Goal: Information Seeking & Learning: Learn about a topic

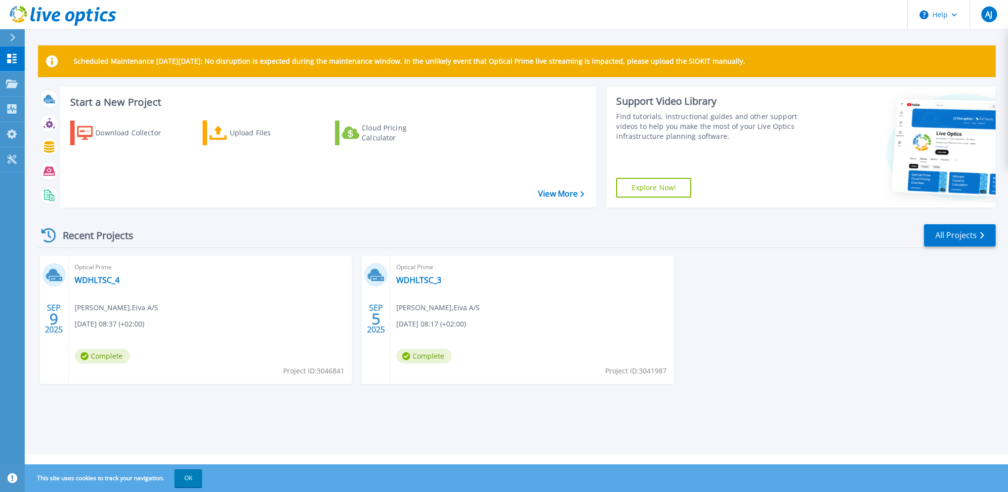
click at [318, 421] on div "Scheduled Maintenance on Monday 22nd September: No disruption is expected durin…" at bounding box center [517, 227] width 984 height 454
click at [305, 422] on div "Scheduled Maintenance on Monday 22nd September: No disruption is expected durin…" at bounding box center [517, 227] width 984 height 454
click at [347, 414] on div "Scheduled Maintenance on Monday 22nd September: No disruption is expected durin…" at bounding box center [517, 227] width 984 height 454
click at [252, 419] on div "Scheduled Maintenance on Monday 22nd September: No disruption is expected durin…" at bounding box center [517, 227] width 984 height 454
click at [459, 413] on div "Scheduled Maintenance on Monday 22nd September: No disruption is expected durin…" at bounding box center [517, 227] width 984 height 454
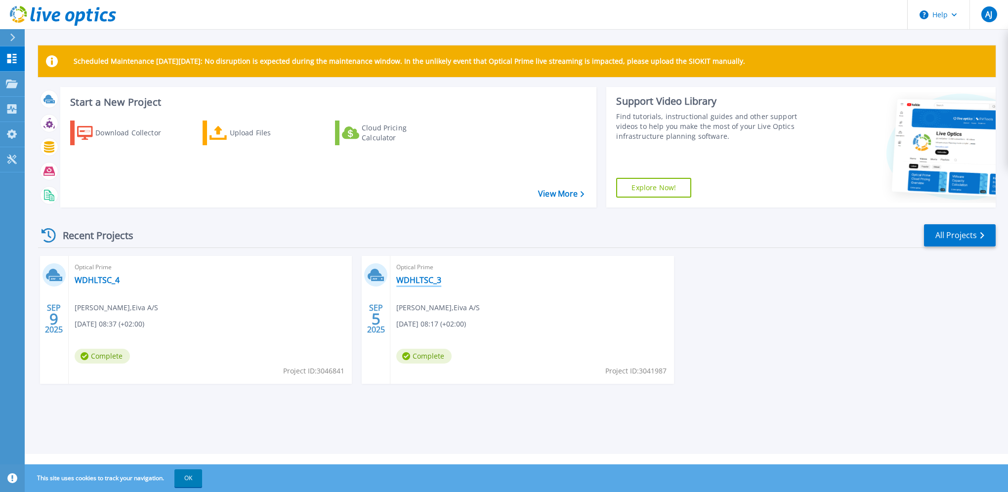
click at [430, 283] on link "WDHLTSC_3" at bounding box center [418, 280] width 45 height 10
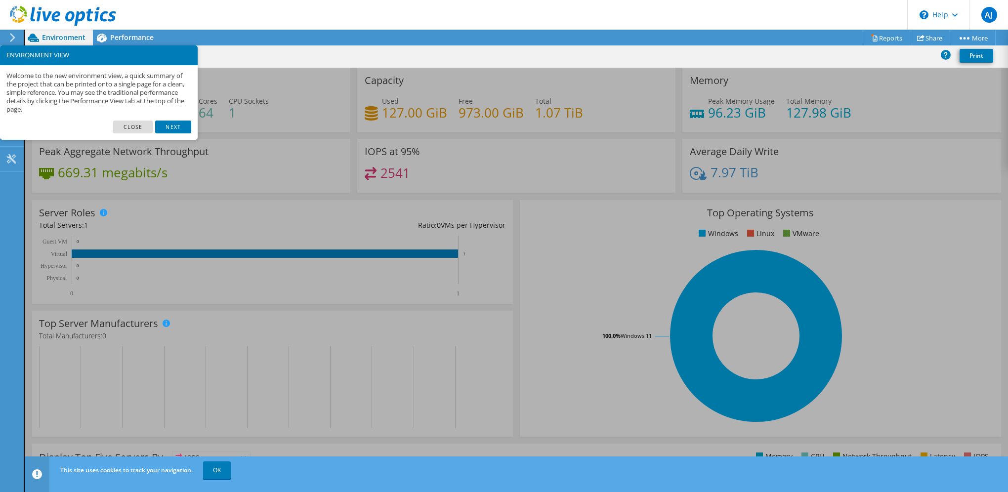
click at [508, 14] on header "AJ End User Allan Juhler apj@eiva.com EIVA My Profile Log Out \n Help Explore H…" at bounding box center [504, 15] width 1008 height 30
click at [138, 131] on link "Close" at bounding box center [133, 127] width 40 height 13
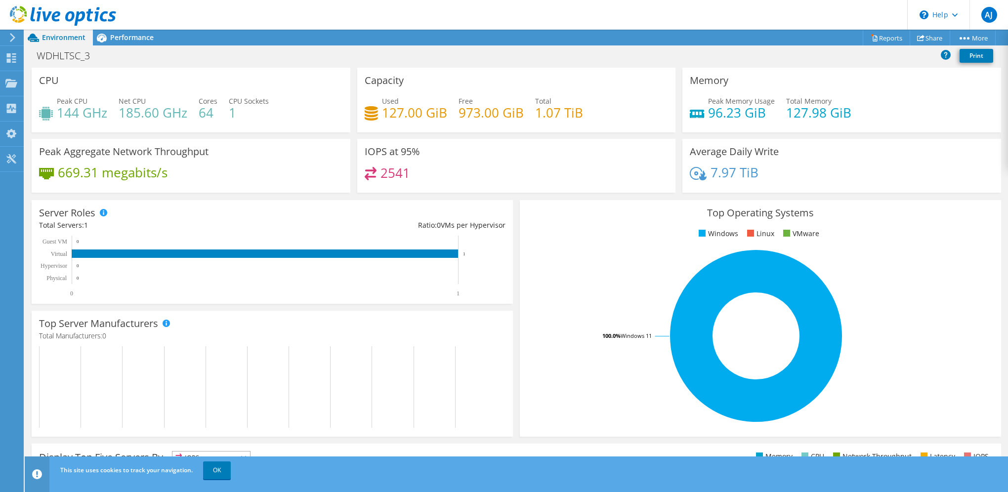
drag, startPoint x: 120, startPoint y: 94, endPoint x: 136, endPoint y: 102, distance: 17.9
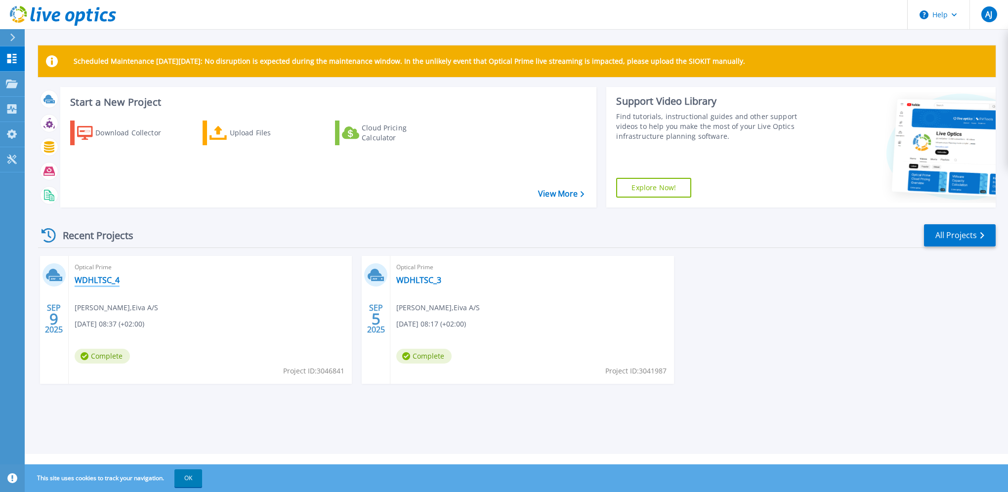
click at [99, 281] on link "WDHLTSC_4" at bounding box center [97, 280] width 45 height 10
click at [714, 328] on div "SEP 9 2025 Optical Prime WDHLTSC_4 Oliver Monberg-Jensen , Eiva A/S 09/09/2025,…" at bounding box center [513, 330] width 966 height 148
click at [793, 311] on div "SEP 9 2025 Optical Prime WDHLTSC_4 Oliver Monberg-Jensen , Eiva A/S 09/09/2025,…" at bounding box center [513, 330] width 966 height 148
click at [105, 278] on link "WDHLTSC_4" at bounding box center [97, 280] width 45 height 10
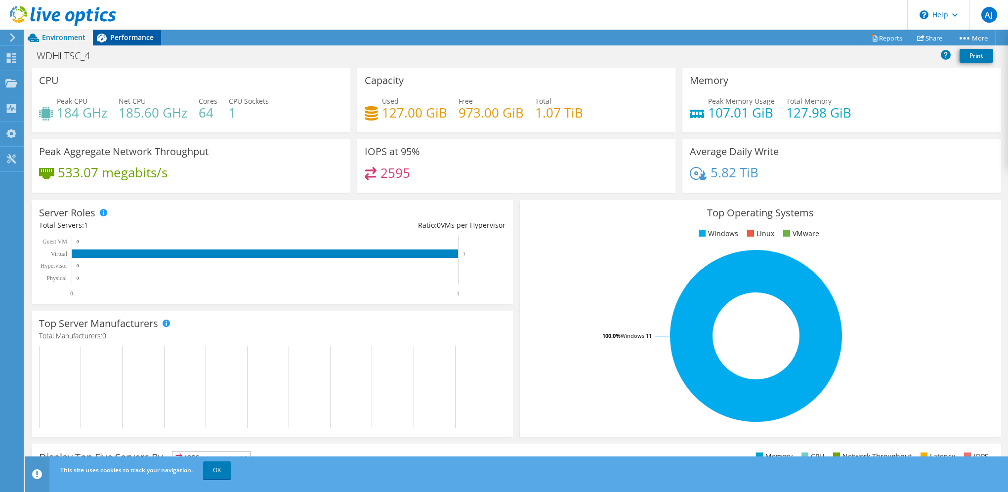
click at [129, 35] on span "Performance" at bounding box center [132, 37] width 44 height 9
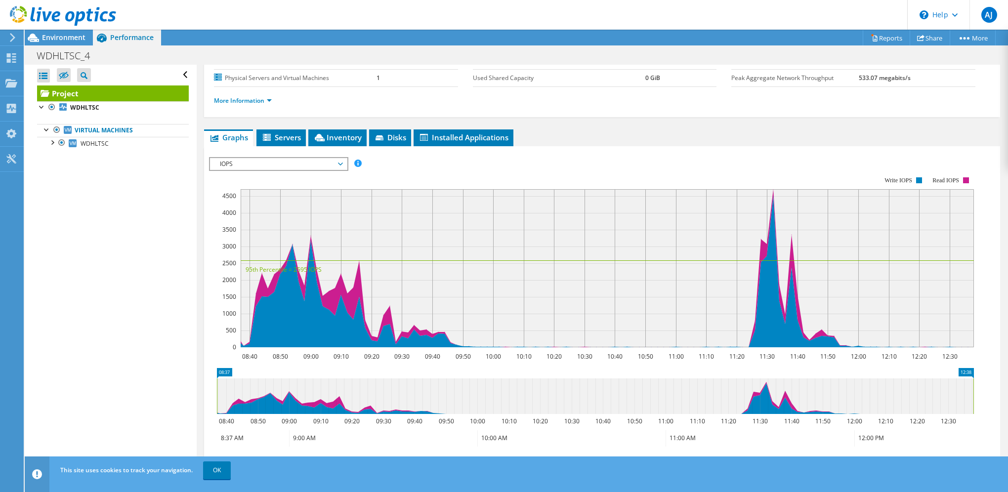
scroll to position [148, 0]
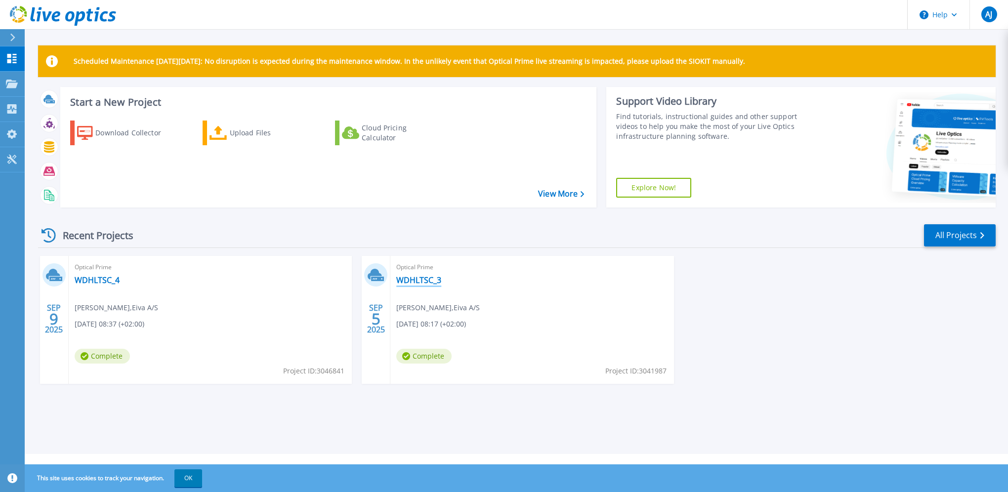
click at [408, 277] on link "WDHLTSC_3" at bounding box center [418, 280] width 45 height 10
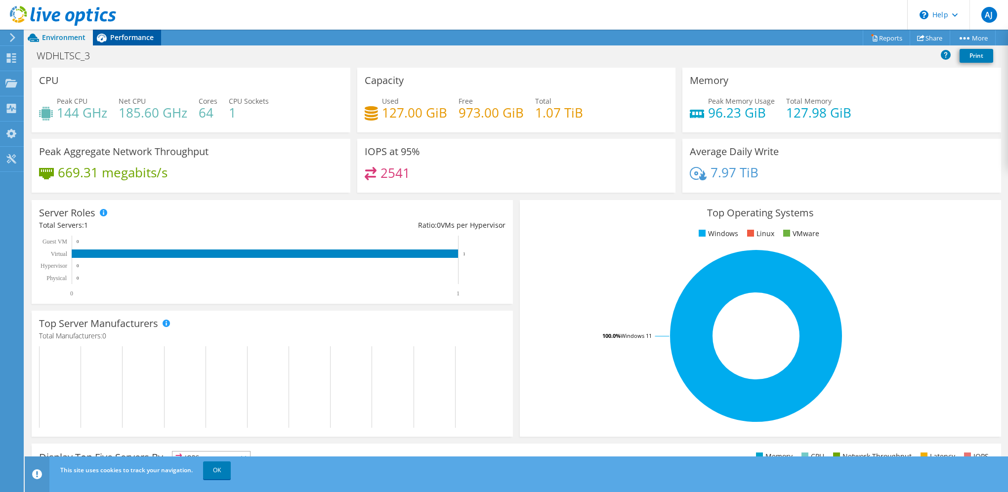
click at [112, 35] on span "Performance" at bounding box center [132, 37] width 44 height 9
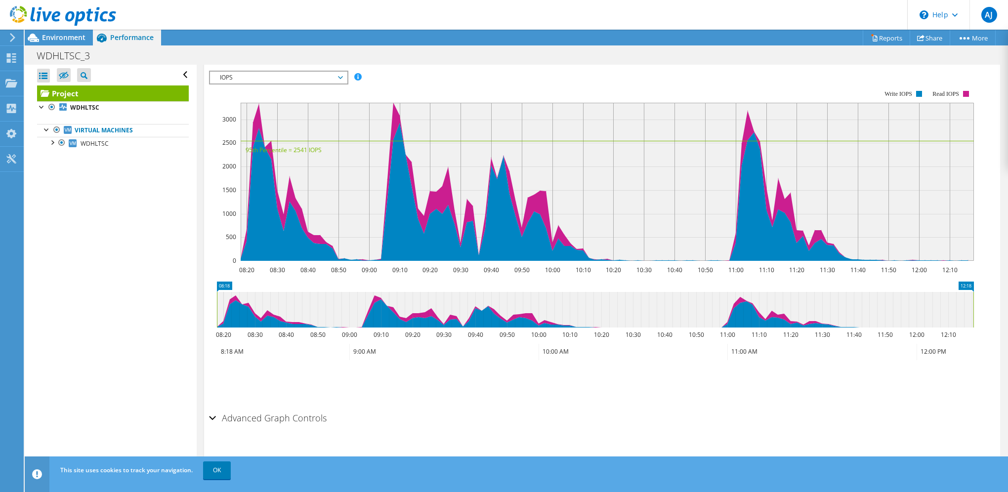
scroll to position [148, 0]
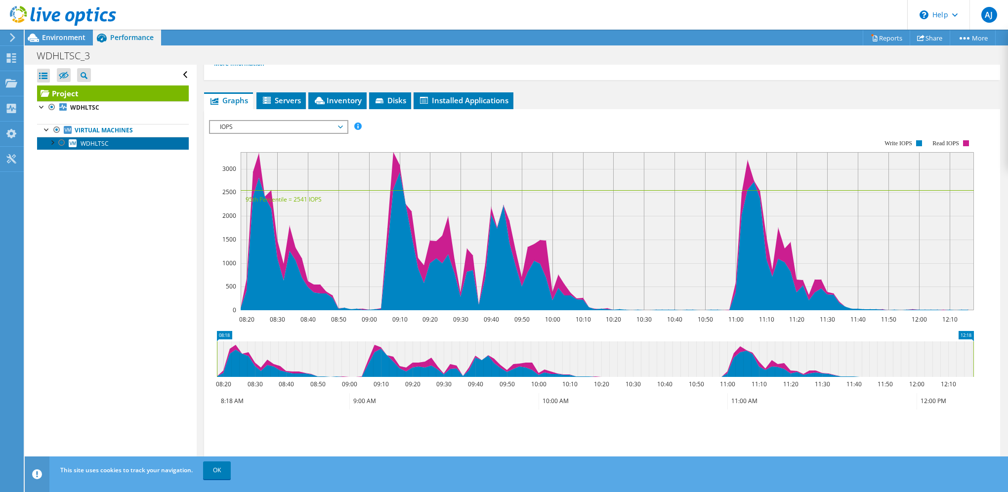
click at [87, 144] on span "WDHLTSC" at bounding box center [95, 143] width 28 height 8
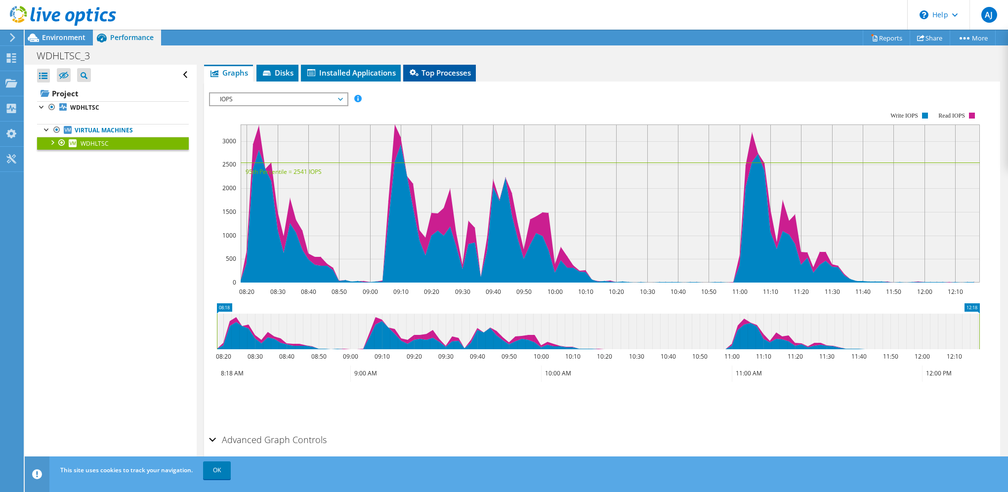
click at [445, 70] on span "Top Processes" at bounding box center [439, 73] width 63 height 10
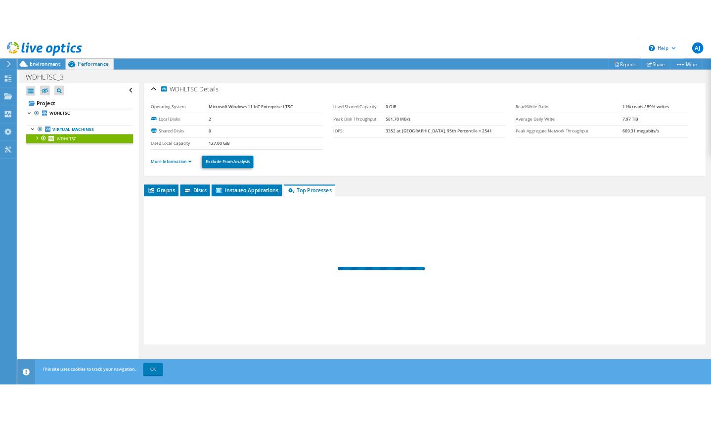
scroll to position [3, 0]
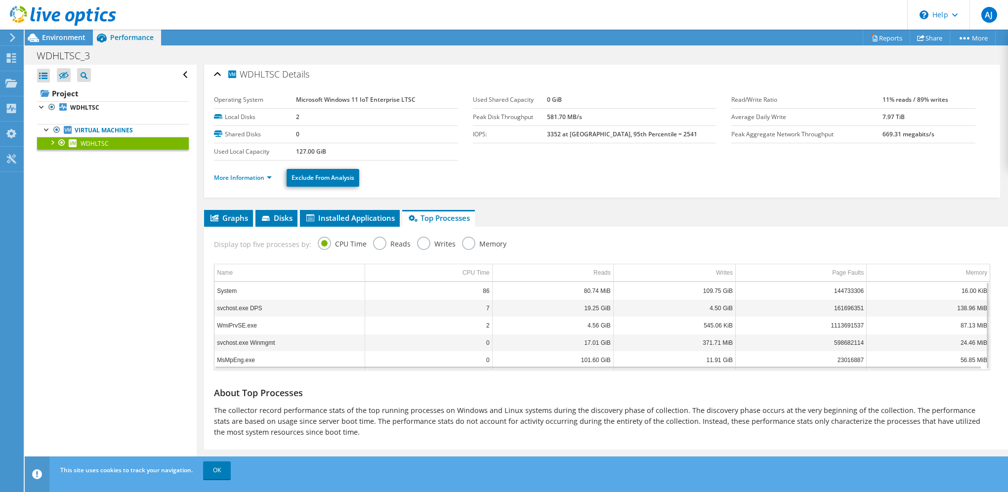
click at [239, 289] on td "System" at bounding box center [290, 290] width 151 height 17
click at [67, 276] on div "Open All Close All Hide Excluded Nodes Project Tree Filter" at bounding box center [111, 269] width 172 height 408
click at [86, 268] on div "Open All Close All Hide Excluded Nodes Project Tree Filter" at bounding box center [111, 269] width 172 height 408
click at [100, 277] on div "Open All Close All Hide Excluded Nodes Project Tree Filter" at bounding box center [111, 269] width 172 height 408
click at [115, 279] on div "Open All Close All Hide Excluded Nodes Project Tree Filter" at bounding box center [111, 269] width 172 height 408
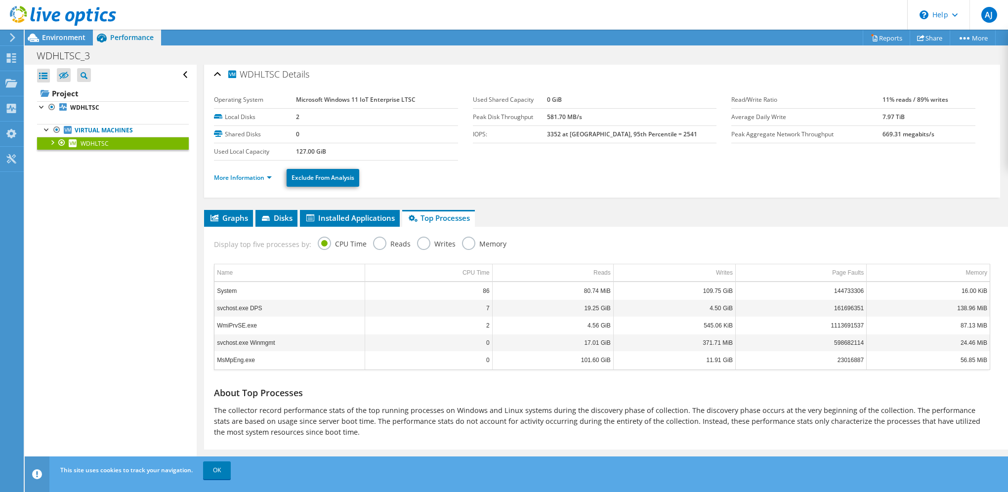
click at [119, 263] on div "Open All Close All Hide Excluded Nodes Project Tree Filter" at bounding box center [111, 269] width 172 height 408
click at [593, 168] on ul "More Information Exclude From Analysis" at bounding box center [602, 177] width 777 height 20
click at [609, 156] on section "Operating System Microsoft Windows 11 IoT Enterprise LTSC Local Disks 2 Shared …" at bounding box center [473, 125] width 518 height 69
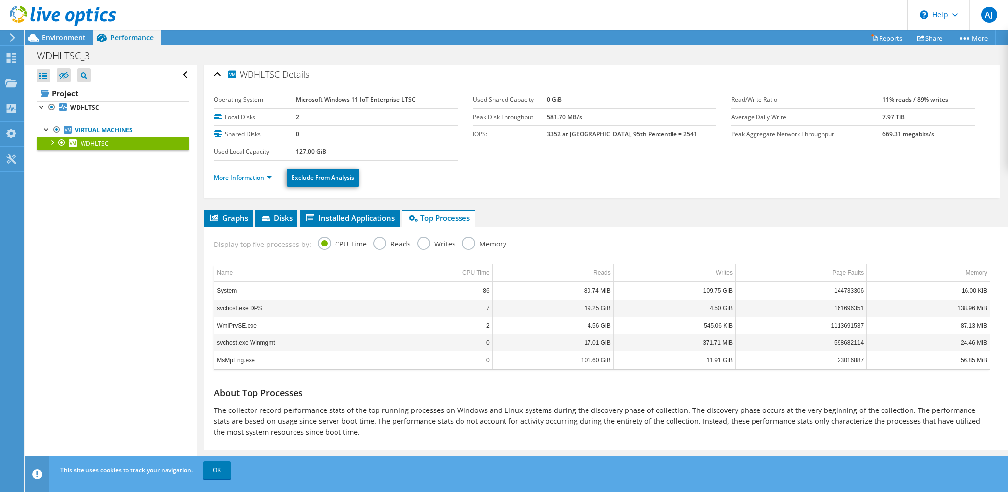
click at [609, 156] on section "Operating System Microsoft Windows 11 IoT Enterprise LTSC Local Disks 2 Shared …" at bounding box center [473, 125] width 518 height 69
drag, startPoint x: 575, startPoint y: 174, endPoint x: 528, endPoint y: 192, distance: 50.7
click at [575, 174] on ul "More Information Exclude From Analysis" at bounding box center [602, 177] width 777 height 20
click at [170, 321] on div "Open All Close All Hide Excluded Nodes Project Tree Filter" at bounding box center [111, 269] width 172 height 408
click at [232, 284] on td "System" at bounding box center [290, 290] width 151 height 17
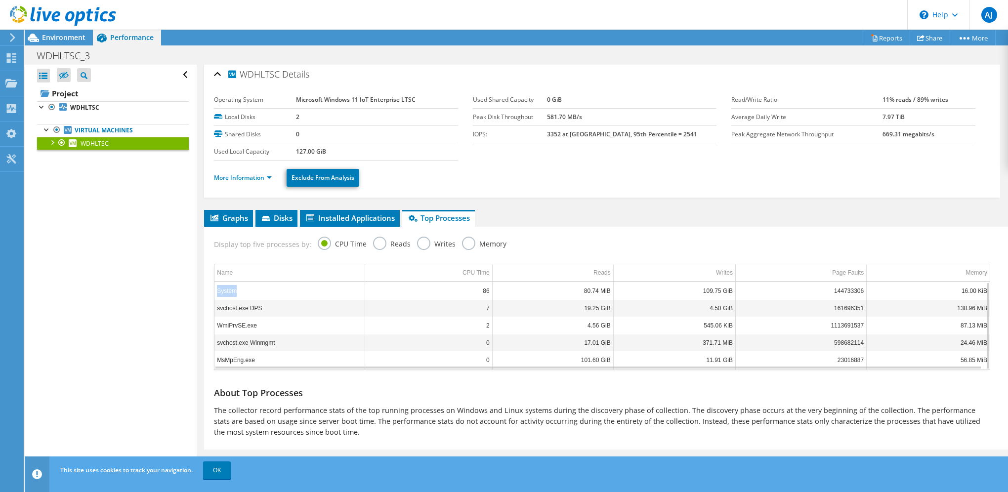
drag, startPoint x: 244, startPoint y: 289, endPoint x: 218, endPoint y: 292, distance: 26.9
click at [218, 292] on td "System" at bounding box center [290, 290] width 151 height 17
drag, startPoint x: 218, startPoint y: 292, endPoint x: 233, endPoint y: 289, distance: 16.1
click at [233, 289] on td "System" at bounding box center [290, 290] width 151 height 17
click at [242, 290] on td "System" at bounding box center [290, 290] width 151 height 17
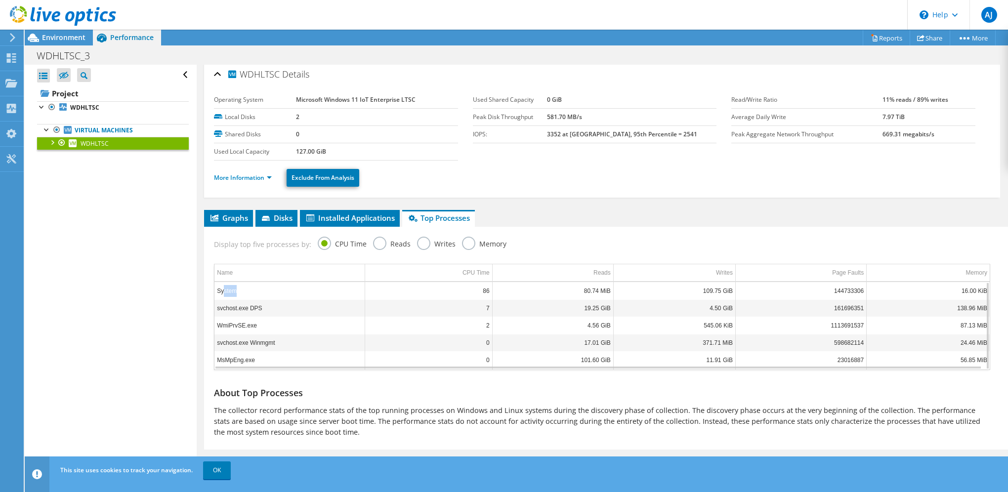
drag, startPoint x: 242, startPoint y: 290, endPoint x: 222, endPoint y: 290, distance: 19.8
click at [222, 290] on td "System" at bounding box center [290, 290] width 151 height 17
drag, startPoint x: 222, startPoint y: 290, endPoint x: 237, endPoint y: 291, distance: 14.8
click at [237, 291] on td "System" at bounding box center [290, 290] width 151 height 17
click at [247, 293] on td "System" at bounding box center [290, 290] width 151 height 17
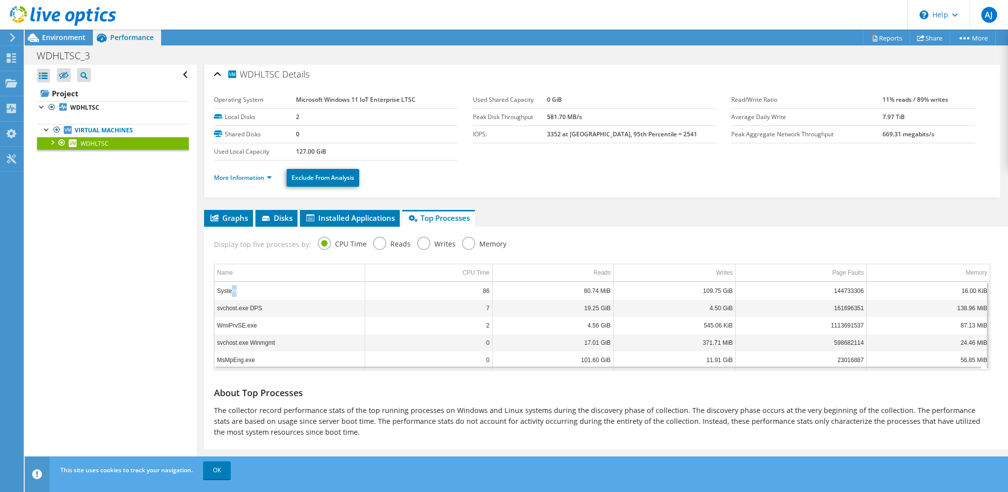
drag, startPoint x: 240, startPoint y: 289, endPoint x: 231, endPoint y: 289, distance: 8.9
click at [231, 289] on td "System" at bounding box center [290, 290] width 151 height 17
drag, startPoint x: 231, startPoint y: 289, endPoint x: 240, endPoint y: 289, distance: 8.4
click at [240, 289] on td "System" at bounding box center [290, 290] width 151 height 17
click at [240, 290] on td "System" at bounding box center [290, 290] width 151 height 17
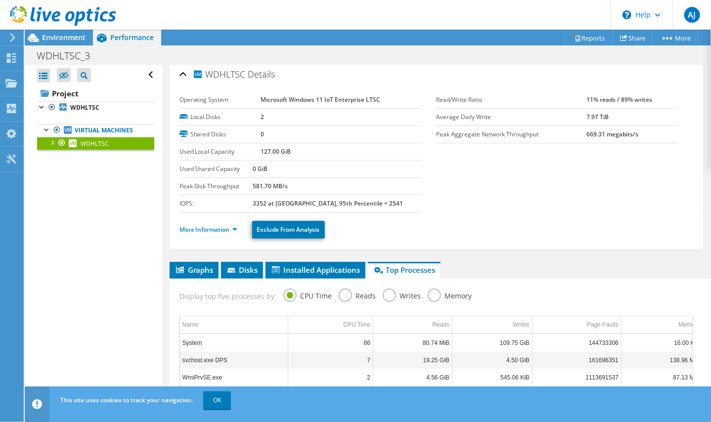
click at [127, 279] on div "Open All Close All Hide Excluded Nodes Project Tree Filter" at bounding box center [93, 234] width 137 height 338
click at [111, 231] on div "Open All Close All Hide Excluded Nodes Project Tree Filter" at bounding box center [93, 234] width 137 height 338
click at [119, 201] on div "Open All Close All Hide Excluded Nodes Project Tree Filter" at bounding box center [93, 234] width 137 height 338
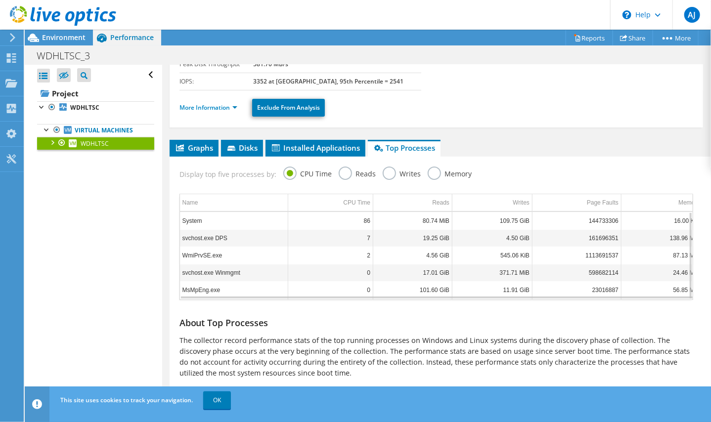
scroll to position [129, 0]
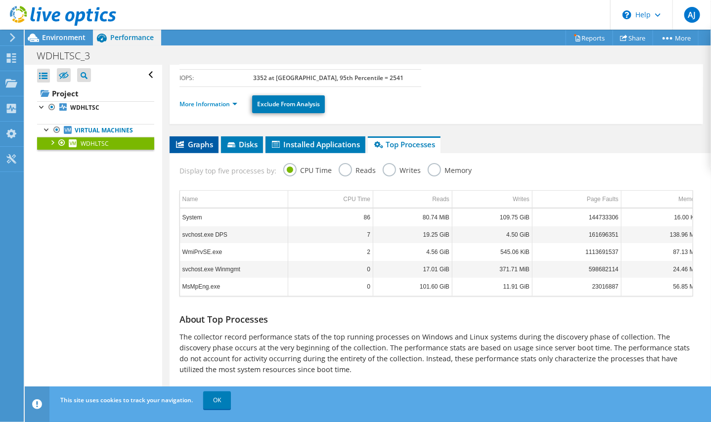
click at [198, 144] on span "Graphs" at bounding box center [193, 144] width 39 height 10
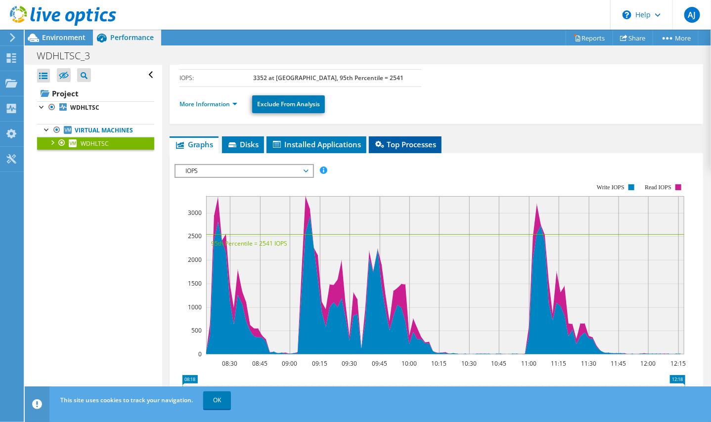
click at [427, 141] on span "Top Processes" at bounding box center [405, 144] width 63 height 10
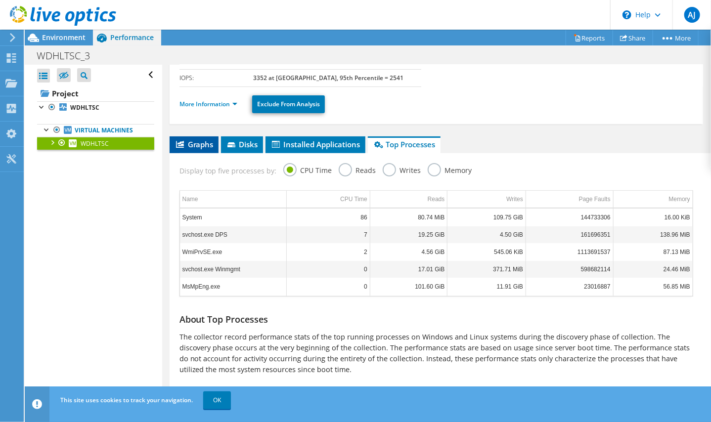
click at [207, 145] on span "Graphs" at bounding box center [193, 144] width 39 height 10
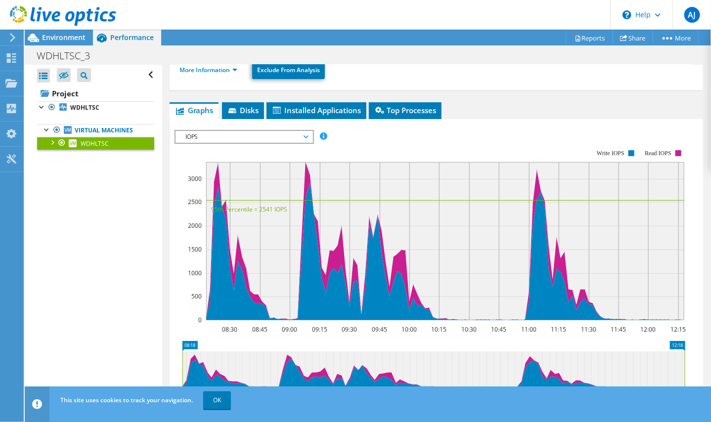
scroll to position [178, 0]
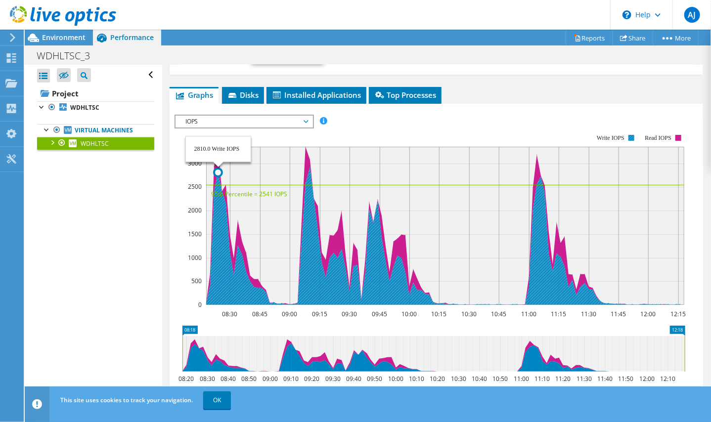
click at [217, 233] on icon at bounding box center [441, 236] width 478 height 138
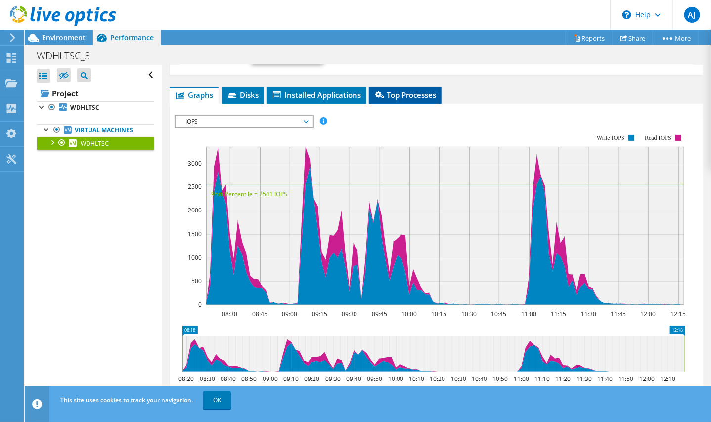
click at [398, 93] on span "Top Processes" at bounding box center [405, 95] width 63 height 10
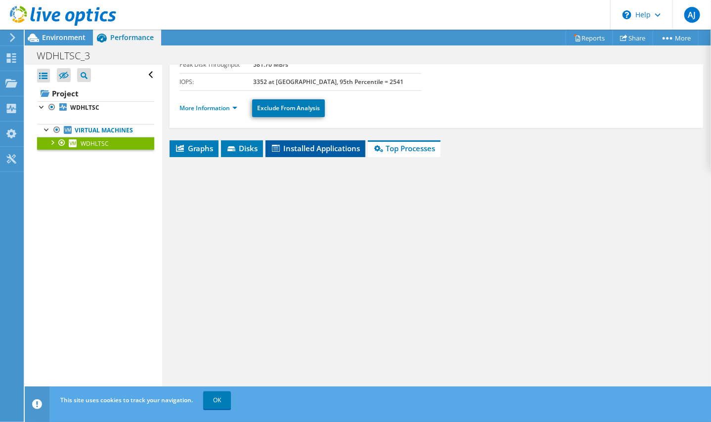
scroll to position [129, 0]
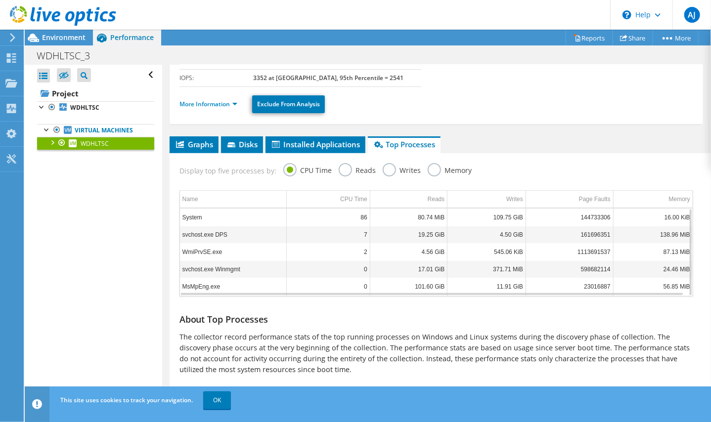
drag, startPoint x: 226, startPoint y: 214, endPoint x: 235, endPoint y: 216, distance: 9.1
click at [226, 214] on td "System" at bounding box center [233, 217] width 107 height 17
click at [118, 238] on div "Open All Close All Hide Excluded Nodes Project Tree Filter" at bounding box center [93, 234] width 137 height 338
click at [124, 228] on div "Open All Close All Hide Excluded Nodes Project Tree Filter" at bounding box center [93, 234] width 137 height 338
click at [105, 290] on div "Open All Close All Hide Excluded Nodes Project Tree Filter" at bounding box center [93, 234] width 137 height 338
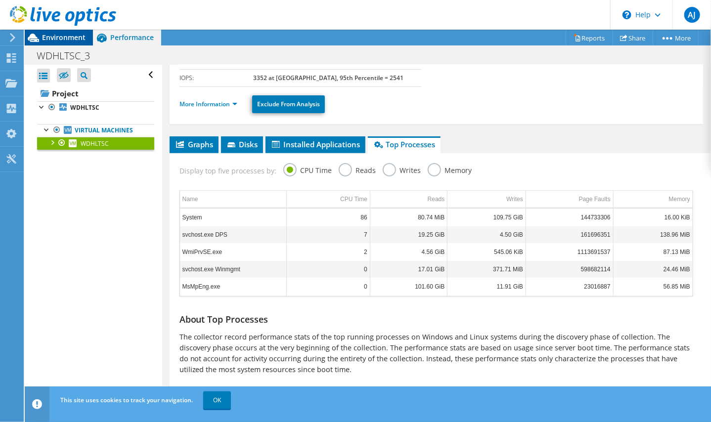
click at [73, 40] on span "Environment" at bounding box center [64, 37] width 44 height 9
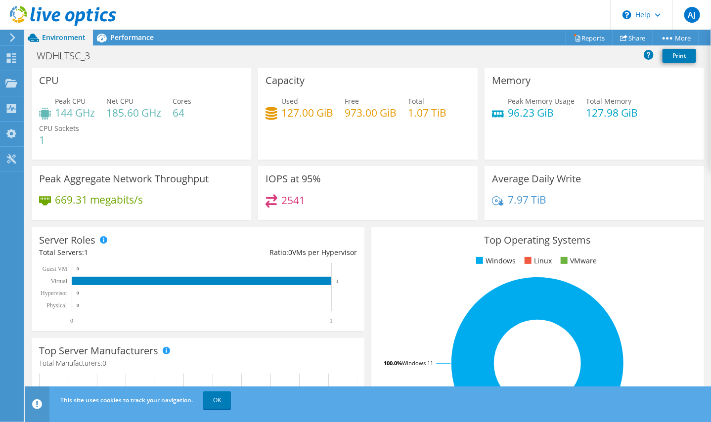
click at [384, 152] on div "Capacity Used 127.00 GiB Free 973.00 GiB Total 1.07 TiB" at bounding box center [367, 114] width 219 height 92
click at [368, 147] on div "Capacity Used 127.00 GiB Free 973.00 GiB Total 1.07 TiB" at bounding box center [367, 114] width 219 height 92
click at [348, 147] on div "Capacity Used 127.00 GiB Free 973.00 GiB Total 1.07 TiB" at bounding box center [367, 114] width 219 height 92
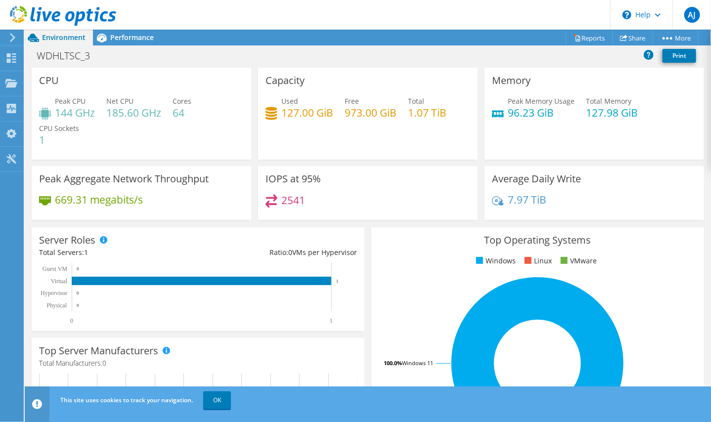
click at [380, 135] on div "Capacity Used 127.00 GiB Free 973.00 GiB Total 1.07 TiB" at bounding box center [367, 114] width 219 height 92
click at [324, 148] on div "Capacity Used 127.00 GiB Free 973.00 GiB Total 1.07 TiB" at bounding box center [367, 114] width 219 height 92
click at [130, 42] on div "Performance" at bounding box center [127, 38] width 68 height 16
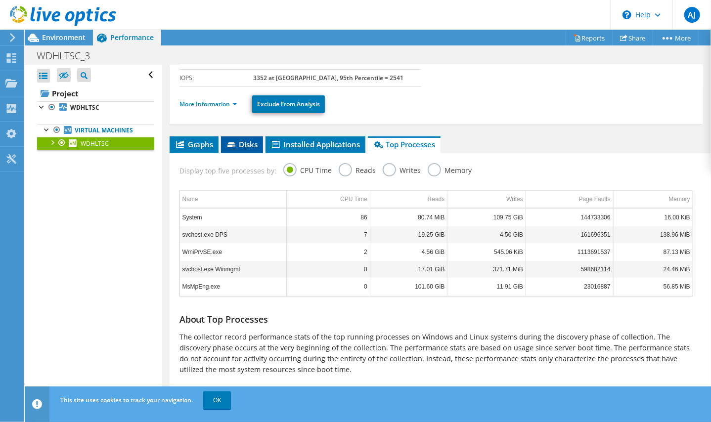
click at [241, 145] on span "Disks" at bounding box center [242, 144] width 32 height 10
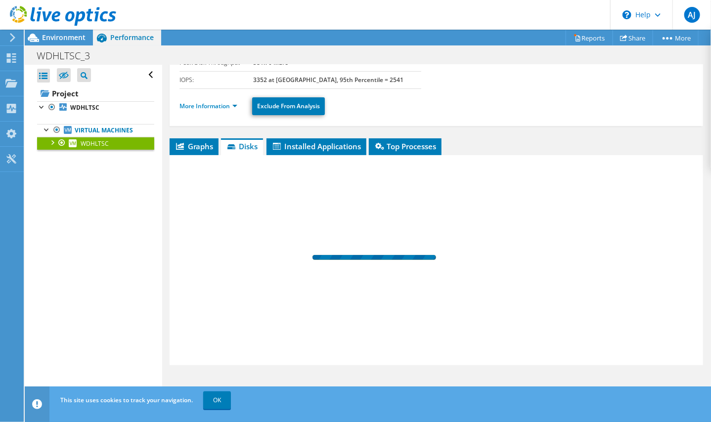
scroll to position [125, 0]
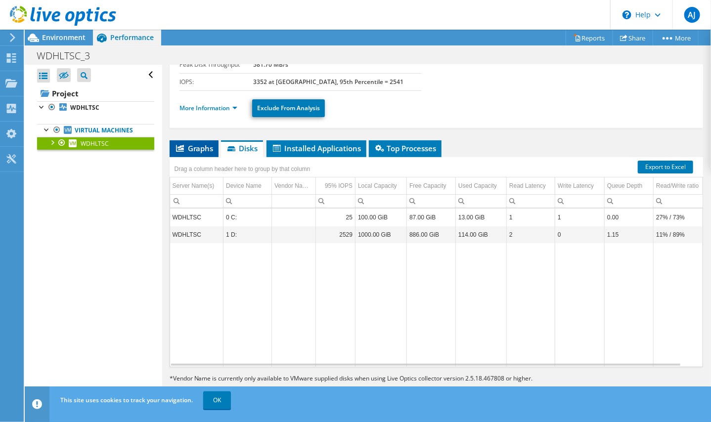
click at [198, 151] on span "Graphs" at bounding box center [193, 148] width 39 height 10
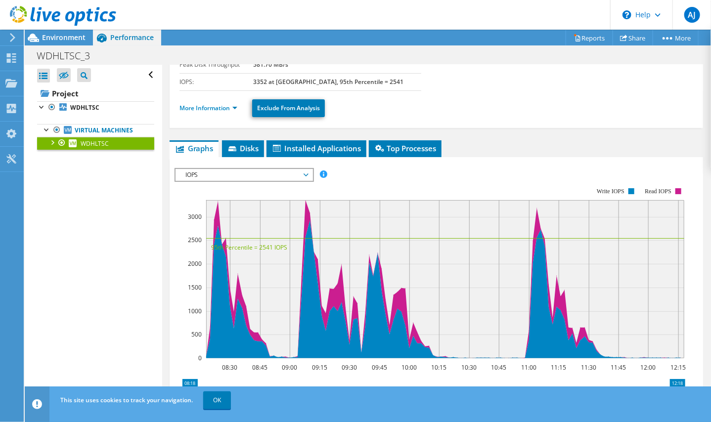
scroll to position [129, 0]
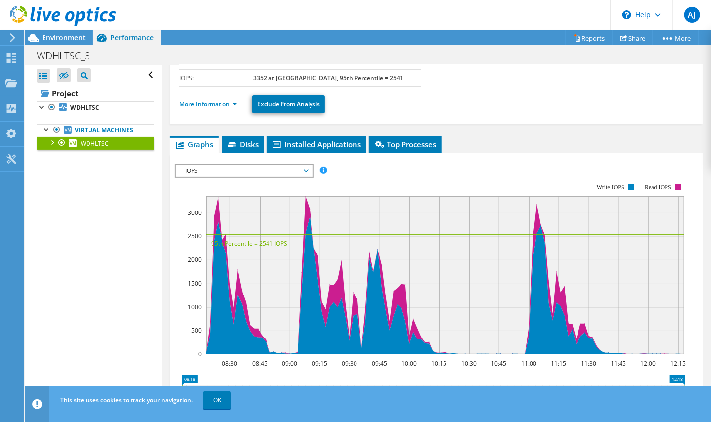
click at [219, 173] on span "IOPS" at bounding box center [243, 171] width 127 height 12
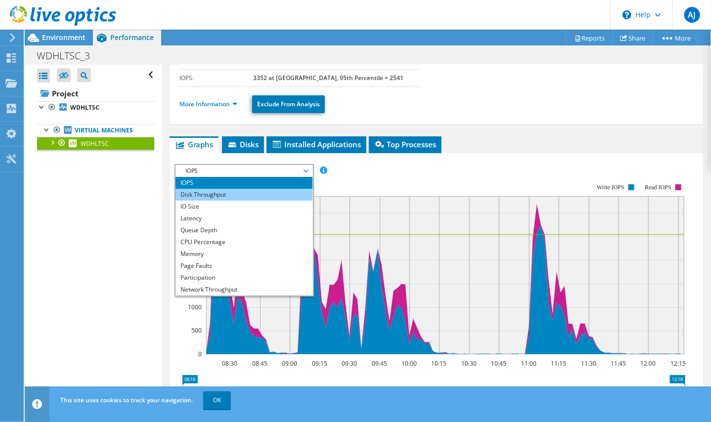
click at [226, 192] on li "Disk Throughput" at bounding box center [243, 195] width 137 height 12
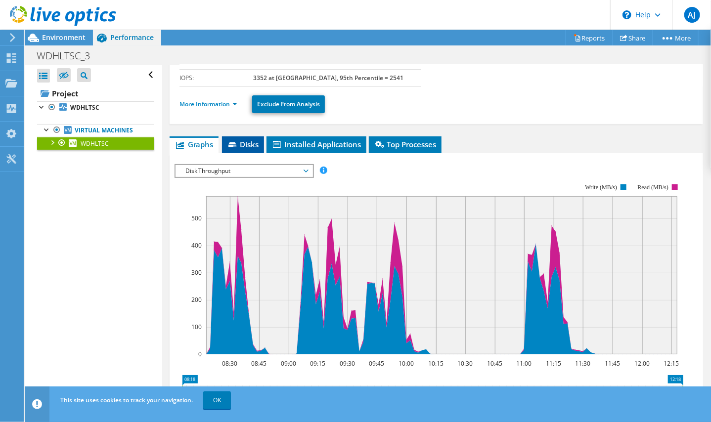
click at [243, 145] on span "Disks" at bounding box center [243, 144] width 32 height 10
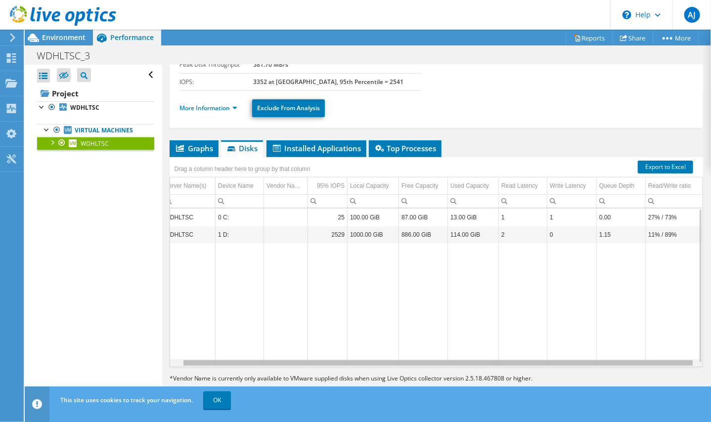
scroll to position [0, 13]
drag, startPoint x: 552, startPoint y: 363, endPoint x: 583, endPoint y: 360, distance: 31.7
click at [583, 360] on body "AJ End User Allan Juhler apj@eiva.com EIVA My Profile Log Out \n Help Explore H…" at bounding box center [355, 211] width 711 height 422
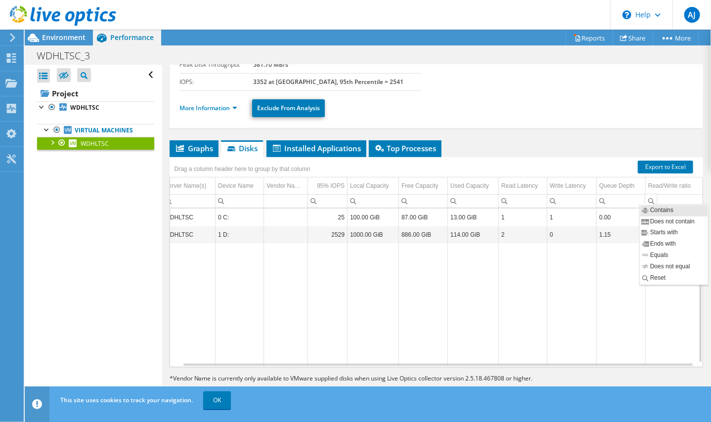
click at [647, 198] on div "Column Read/Write ratio, Filter cell" at bounding box center [651, 200] width 13 height 12
click at [589, 268] on td "Data grid" at bounding box center [571, 305] width 49 height 124
click at [659, 217] on td "27% / 73%" at bounding box center [673, 217] width 57 height 17
drag, startPoint x: 497, startPoint y: 306, endPoint x: 377, endPoint y: 286, distance: 121.3
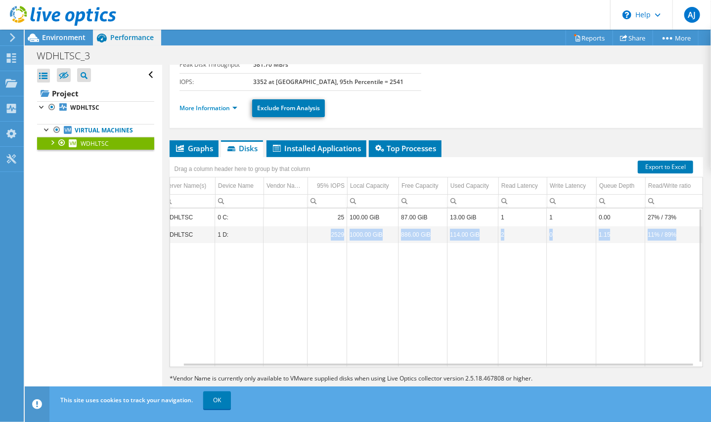
drag, startPoint x: 299, startPoint y: 241, endPoint x: 296, endPoint y: 245, distance: 5.3
click at [296, 245] on tbody "WDHLTSC 0 C: 25 100.00 GiB 87.00 GiB 13.00 GiB 1 1 0.00 27% / 73% WDHLTSC 1 D: …" at bounding box center [432, 288] width 540 height 158
drag, startPoint x: 296, startPoint y: 245, endPoint x: 277, endPoint y: 276, distance: 36.2
click at [277, 276] on td "Data grid" at bounding box center [286, 305] width 44 height 124
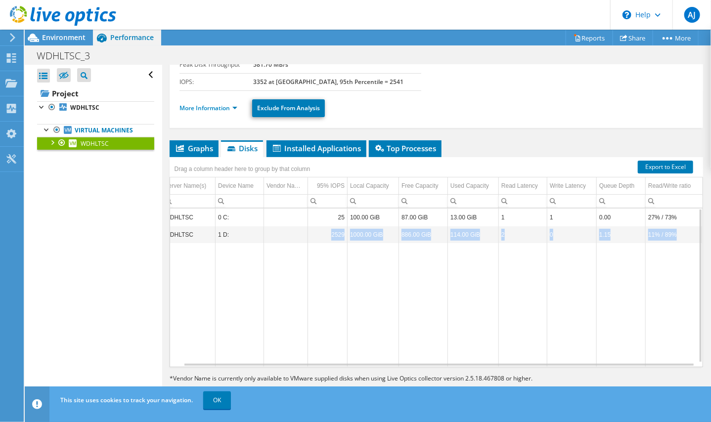
click at [277, 271] on td "Data grid" at bounding box center [286, 305] width 44 height 124
click at [203, 140] on li "Graphs" at bounding box center [194, 148] width 49 height 17
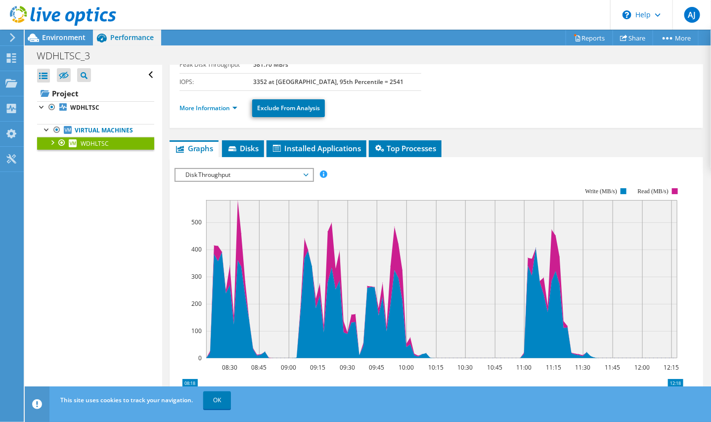
click at [227, 259] on rect at bounding box center [441, 279] width 471 height 158
click at [386, 174] on rect at bounding box center [428, 273] width 509 height 198
click at [223, 224] on rect at bounding box center [441, 279] width 471 height 158
click at [386, 180] on rect at bounding box center [428, 273] width 509 height 198
click at [365, 169] on div "IOPS Disk Throughput IO Size Latency Queue Depth CPU Percentage Memory Page Fau…" at bounding box center [435, 174] width 523 height 13
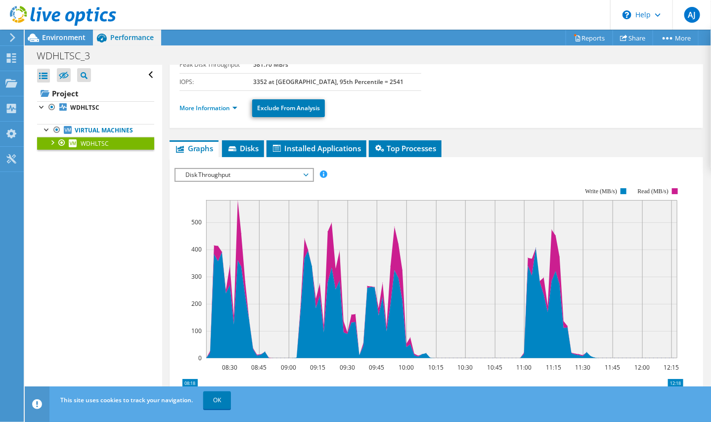
scroll to position [26, 0]
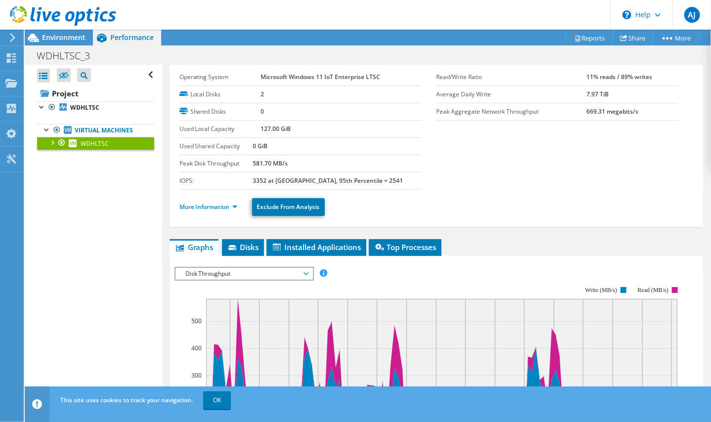
click at [481, 190] on div "More Information Exclude From Analysis" at bounding box center [436, 207] width 514 height 35
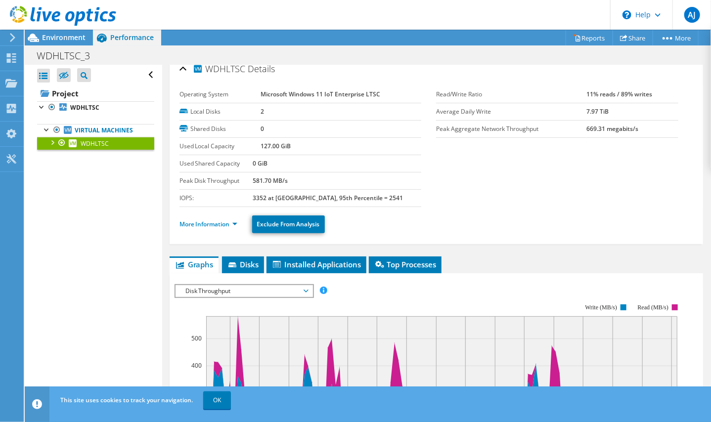
scroll to position [0, 0]
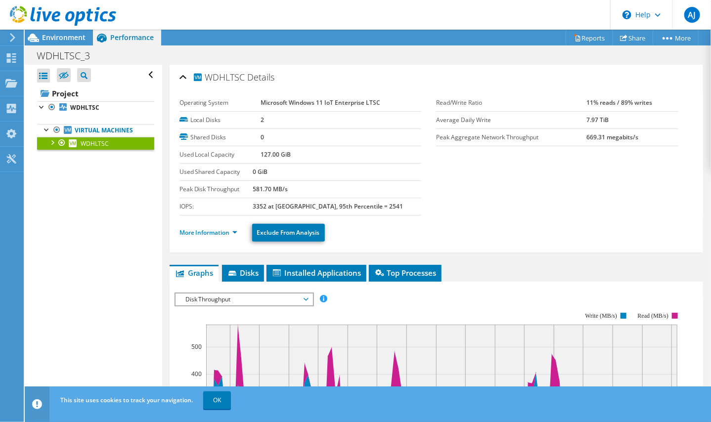
click at [510, 204] on section "Operating System Microsoft Windows 11 IoT Enterprise LTSC Local Disks 2 Shared …" at bounding box center [436, 154] width 514 height 121
drag, startPoint x: 243, startPoint y: 269, endPoint x: 252, endPoint y: 269, distance: 8.9
click at [243, 268] on span "Disks" at bounding box center [243, 273] width 32 height 10
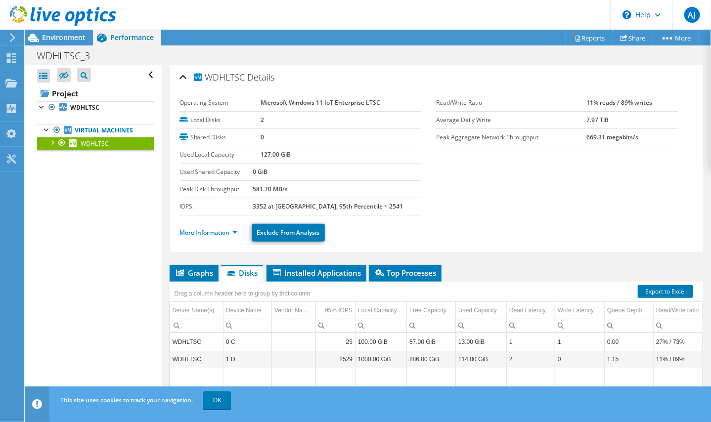
click at [499, 184] on section "Operating System Microsoft Windows 11 IoT Enterprise LTSC Local Disks 2 Shared …" at bounding box center [436, 154] width 514 height 121
click at [477, 190] on section "Operating System Microsoft Windows 11 IoT Enterprise LTSC Local Disks 2 Shared …" at bounding box center [436, 154] width 514 height 121
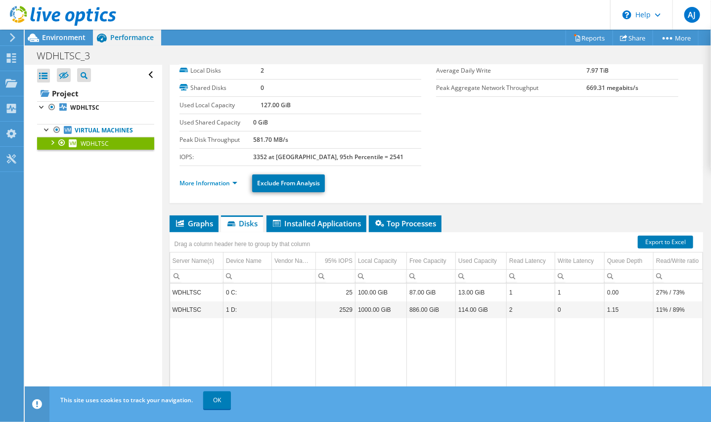
click at [485, 182] on ul "More Information Exclude From Analysis" at bounding box center [436, 182] width 514 height 20
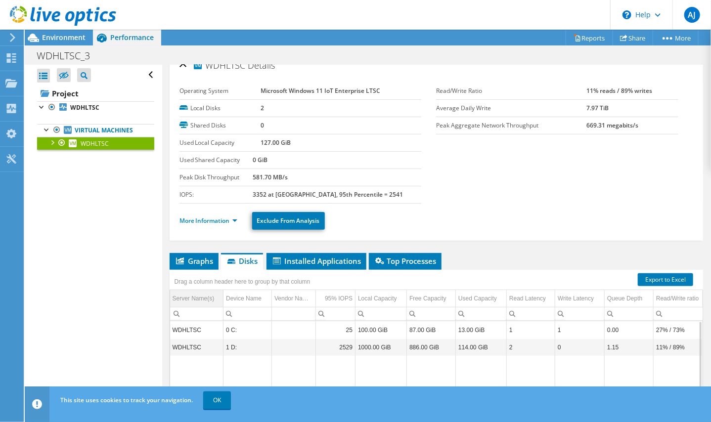
scroll to position [0, 0]
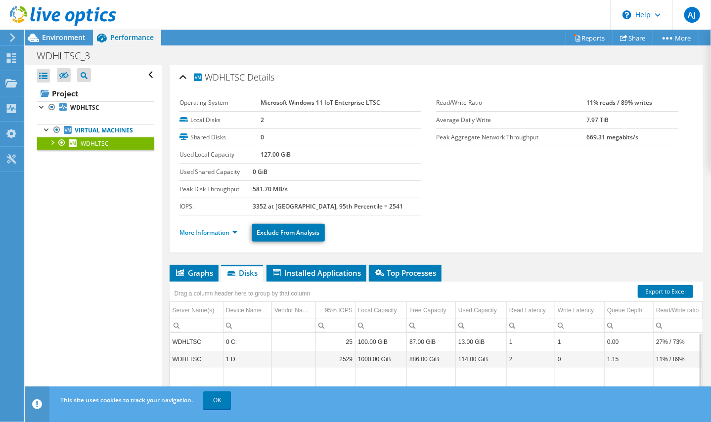
click at [482, 216] on div "More Information Exclude From Analysis" at bounding box center [436, 233] width 514 height 35
click at [486, 230] on ul "More Information Exclude From Analysis" at bounding box center [436, 231] width 514 height 20
click at [496, 206] on section "Operating System Microsoft Windows 11 IoT Enterprise LTSC Local Disks 2 Shared …" at bounding box center [436, 154] width 514 height 121
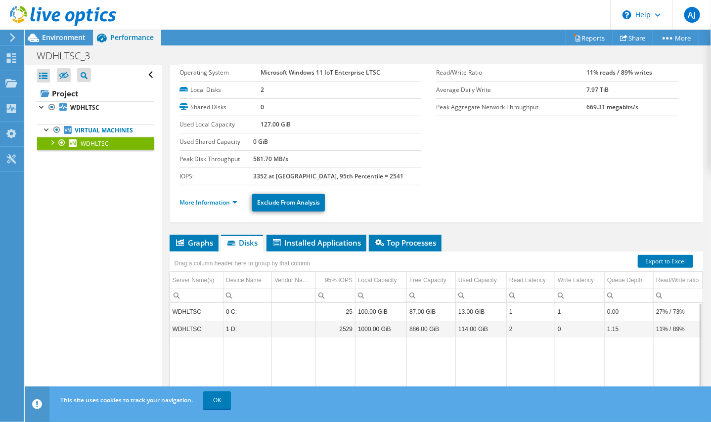
scroll to position [49, 0]
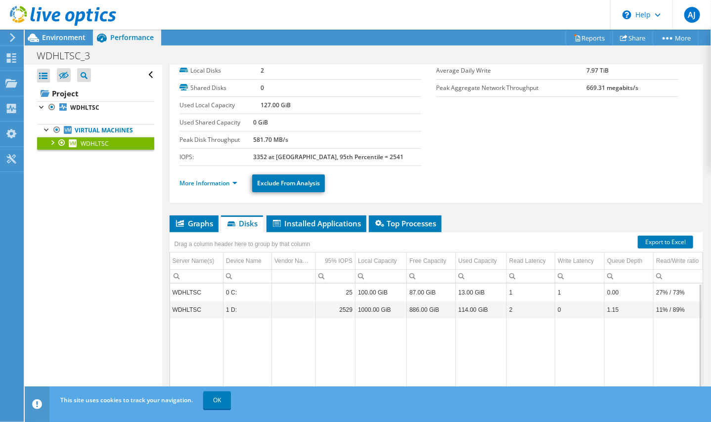
click at [514, 166] on div "More Information Exclude From Analysis" at bounding box center [436, 183] width 514 height 35
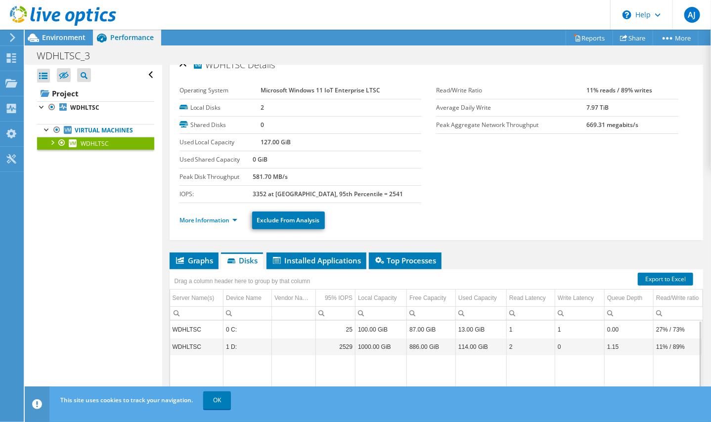
scroll to position [0, 0]
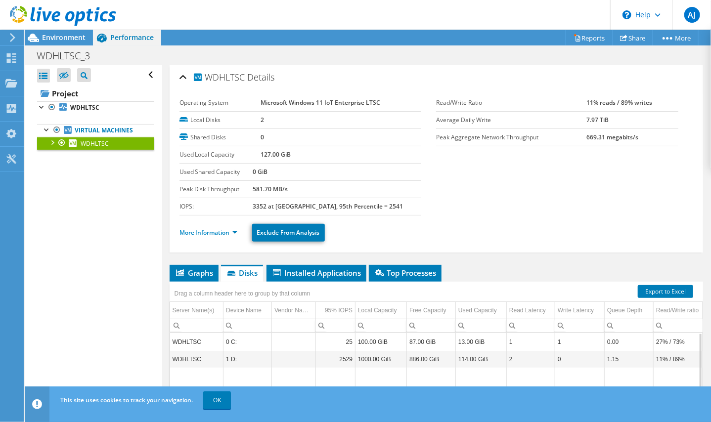
click at [493, 225] on ul "More Information Exclude From Analysis" at bounding box center [436, 231] width 514 height 20
click at [492, 217] on div "More Information Exclude From Analysis" at bounding box center [436, 233] width 514 height 35
click at [494, 213] on section "Operating System Microsoft Windows 11 IoT Enterprise LTSC Local Disks 2 Shared …" at bounding box center [436, 154] width 514 height 121
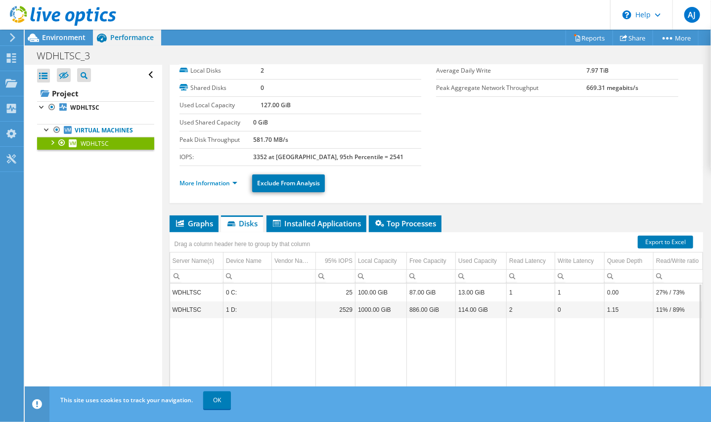
click at [499, 192] on div "More Information Exclude From Analysis" at bounding box center [436, 183] width 514 height 35
click at [489, 190] on div "More Information Exclude From Analysis" at bounding box center [436, 183] width 514 height 35
click at [182, 220] on icon at bounding box center [180, 223] width 8 height 7
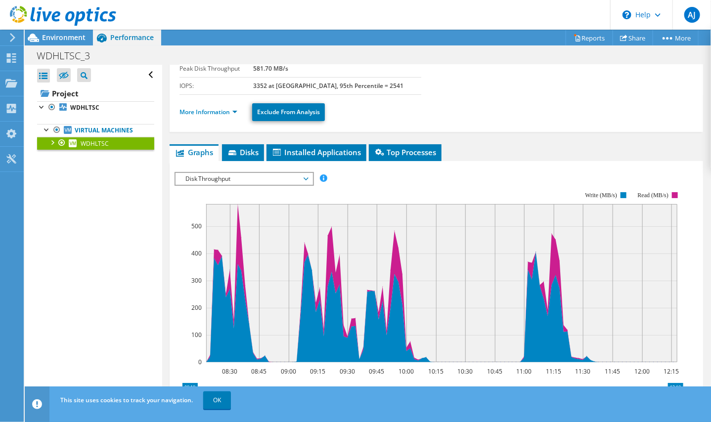
scroll to position [95, 0]
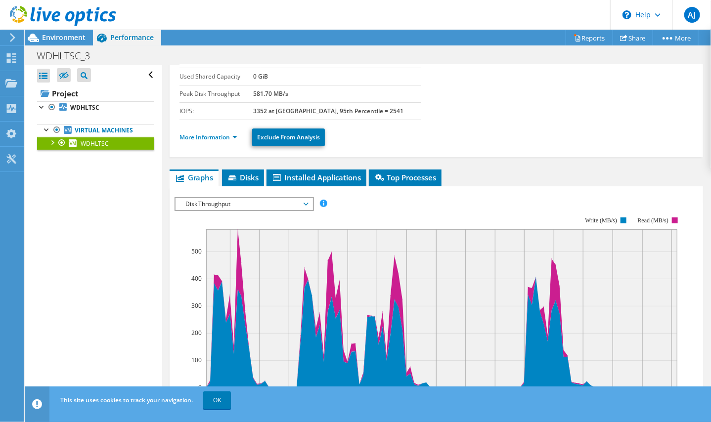
click at [458, 206] on rect at bounding box center [428, 302] width 509 height 198
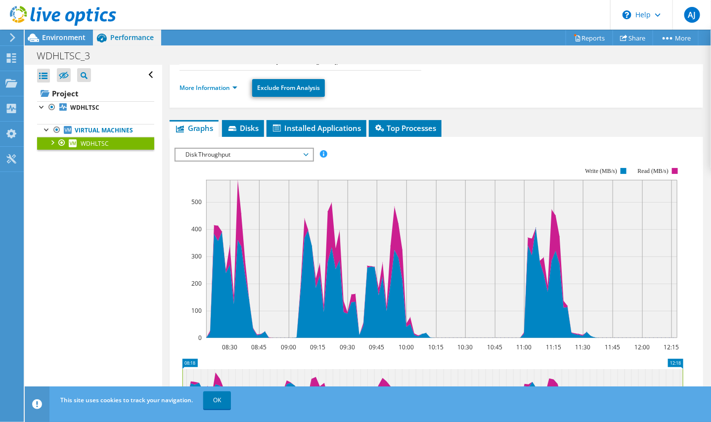
click at [468, 167] on rect at bounding box center [428, 253] width 509 height 198
click at [469, 154] on rect at bounding box center [428, 253] width 509 height 198
click at [462, 163] on rect at bounding box center [428, 253] width 509 height 198
click at [465, 154] on icon "08:30 08:45 09:00 09:15 09:30 09:45 10:00 10:15 10:30 10:45 11:00 11:15 11:30 1…" at bounding box center [432, 253] width 516 height 198
click at [202, 153] on span "Disk Throughput" at bounding box center [243, 155] width 127 height 12
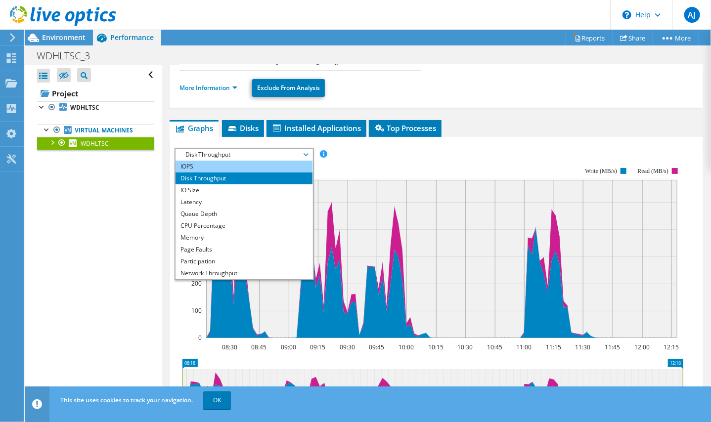
click at [207, 165] on li "IOPS" at bounding box center [243, 167] width 137 height 12
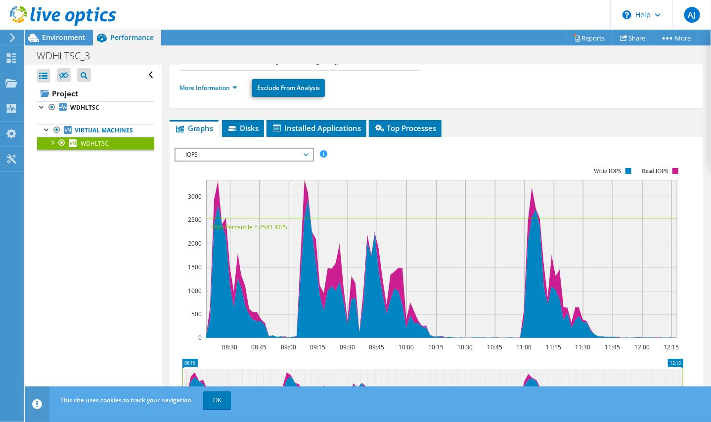
click at [239, 155] on span "IOPS" at bounding box center [243, 155] width 127 height 12
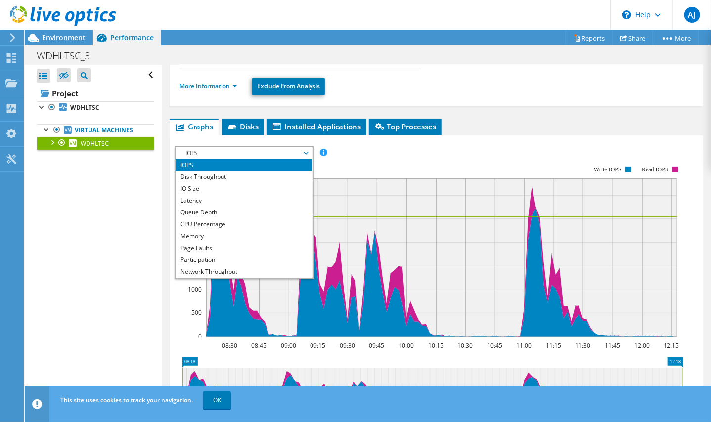
scroll to position [194, 0]
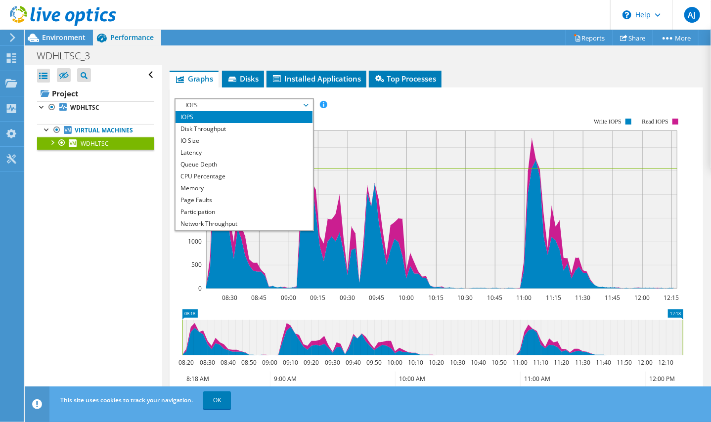
click at [359, 114] on rect at bounding box center [428, 203] width 509 height 198
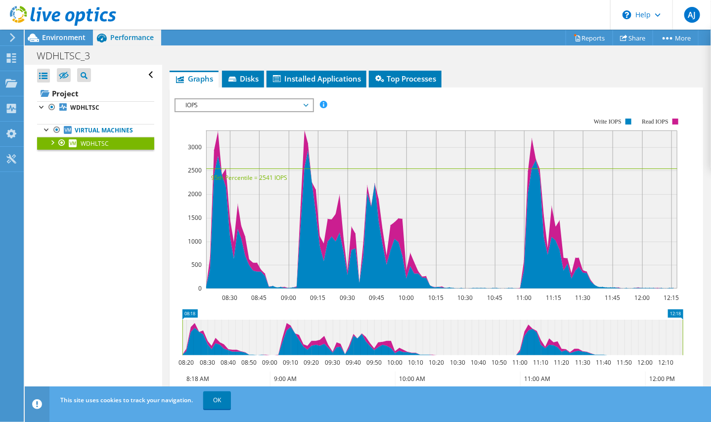
click at [308, 104] on span "IOPS" at bounding box center [243, 105] width 137 height 12
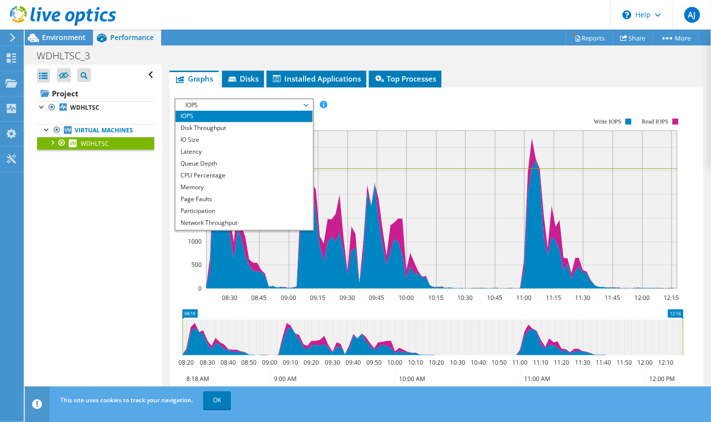
scroll to position [0, 0]
click at [244, 141] on li "IO Size" at bounding box center [243, 141] width 137 height 12
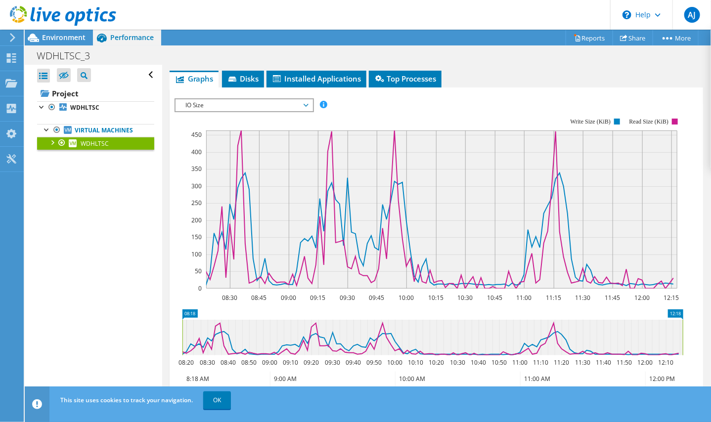
click at [368, 101] on div "IOPS Disk Throughput IO Size Latency Queue Depth CPU Percentage Memory Page Fau…" at bounding box center [435, 104] width 523 height 13
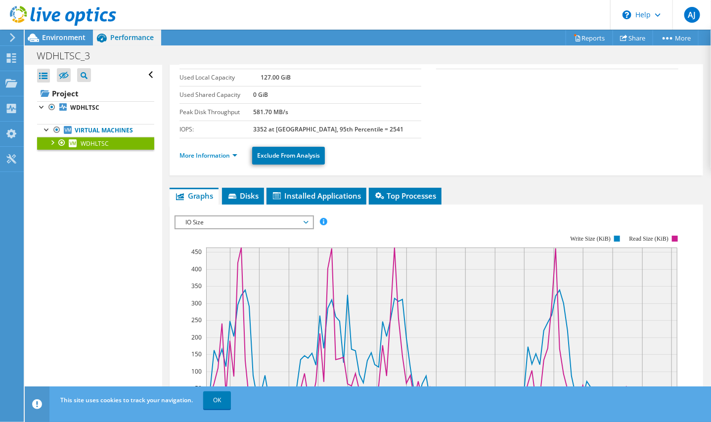
scroll to position [148, 0]
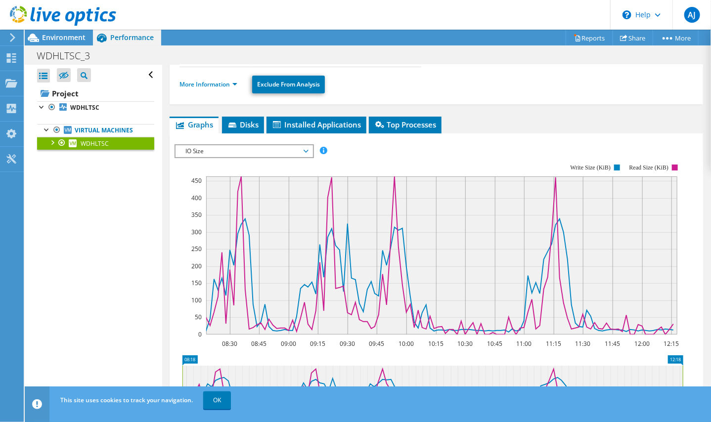
click at [245, 151] on span "IO Size" at bounding box center [243, 151] width 127 height 12
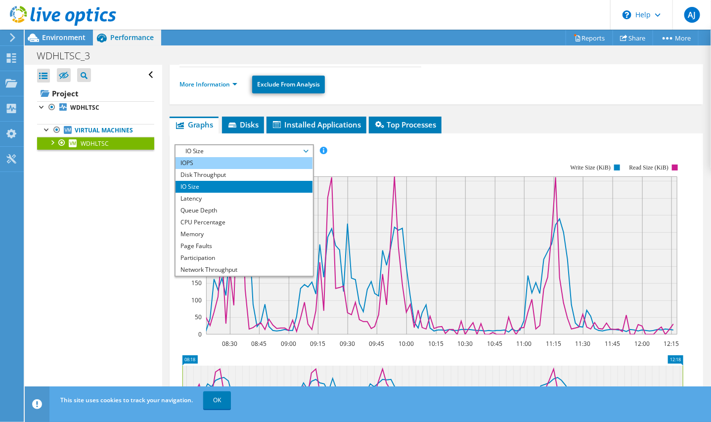
click at [230, 164] on li "IOPS" at bounding box center [243, 163] width 137 height 12
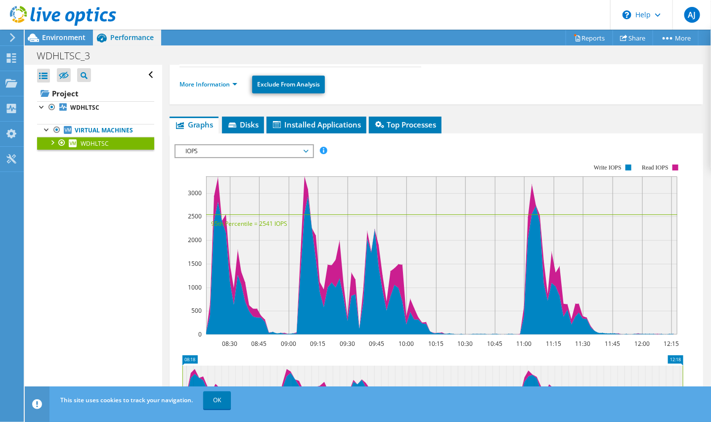
click at [225, 87] on li "More Information" at bounding box center [211, 84] width 64 height 11
click at [225, 86] on link "More Information" at bounding box center [208, 84] width 58 height 8
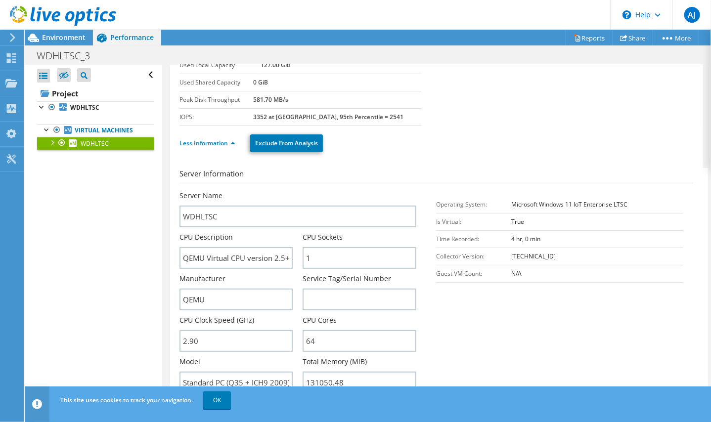
scroll to position [0, 0]
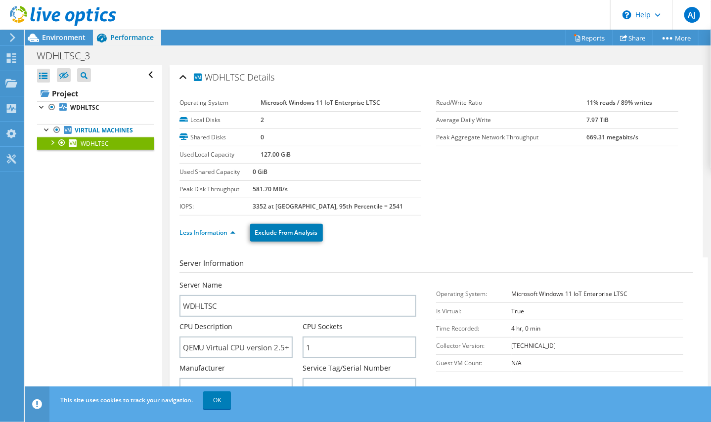
click at [498, 190] on section "Operating System Microsoft Windows 11 IoT Enterprise LTSC Local Disks 2 Shared …" at bounding box center [436, 154] width 514 height 121
click at [455, 216] on div "Less Information Exclude From Analysis" at bounding box center [436, 233] width 514 height 35
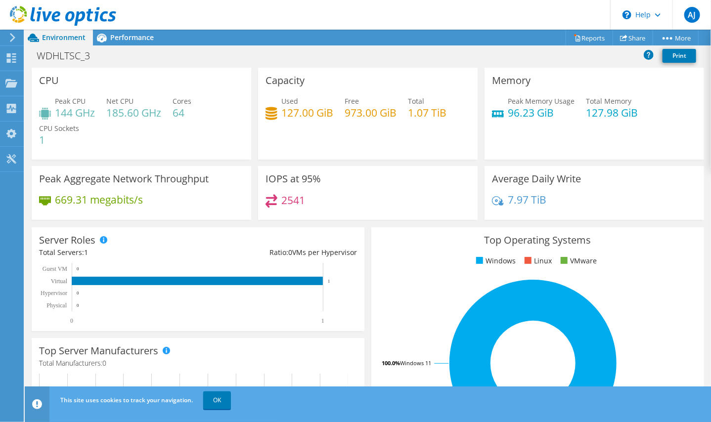
scroll to position [99, 0]
click at [134, 41] on span "Performance" at bounding box center [132, 37] width 44 height 9
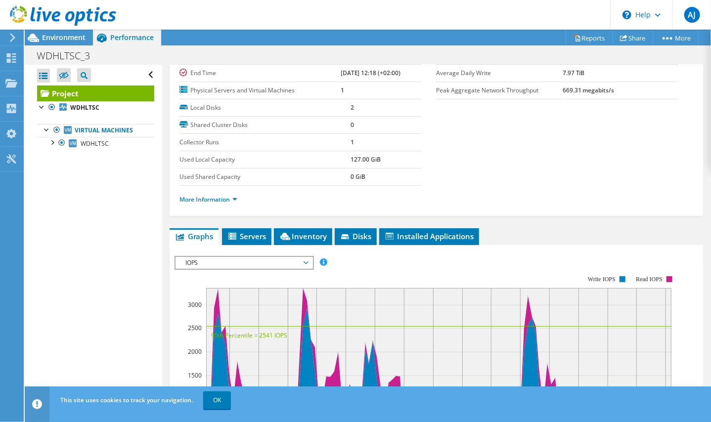
scroll to position [247, 0]
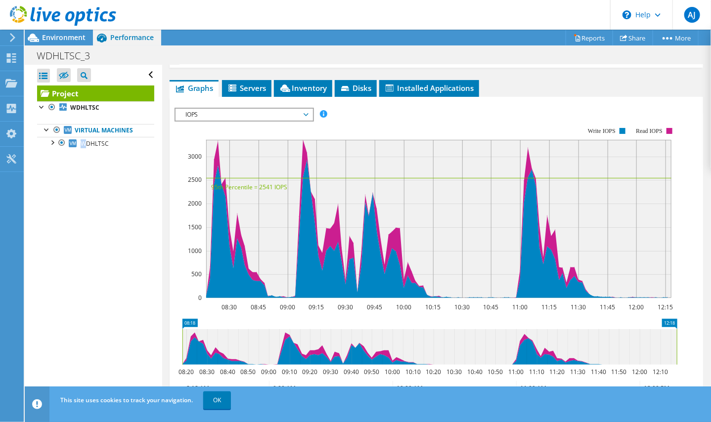
drag, startPoint x: 83, startPoint y: 256, endPoint x: 91, endPoint y: 257, distance: 8.0
click at [91, 257] on div "Open All Close All Hide Excluded Nodes Project Tree Filter" at bounding box center [93, 234] width 137 height 338
drag, startPoint x: 91, startPoint y: 257, endPoint x: 110, endPoint y: 306, distance: 52.6
click at [110, 306] on div "Open All Close All Hide Excluded Nodes Project Tree Filter" at bounding box center [93, 234] width 137 height 338
click at [261, 116] on span "IOPS" at bounding box center [243, 115] width 127 height 12
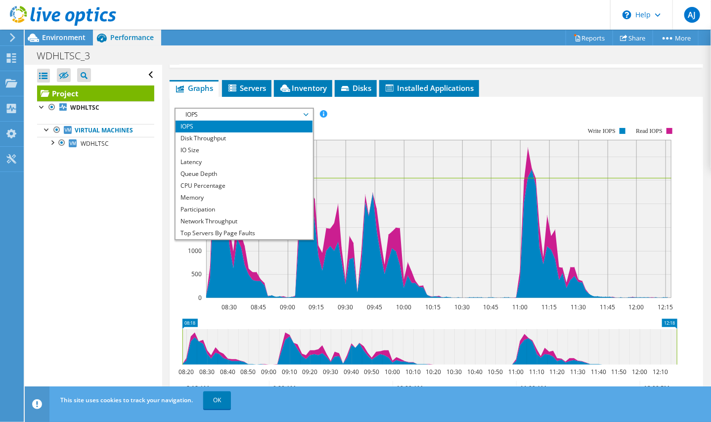
click at [261, 115] on span "IOPS" at bounding box center [243, 115] width 127 height 12
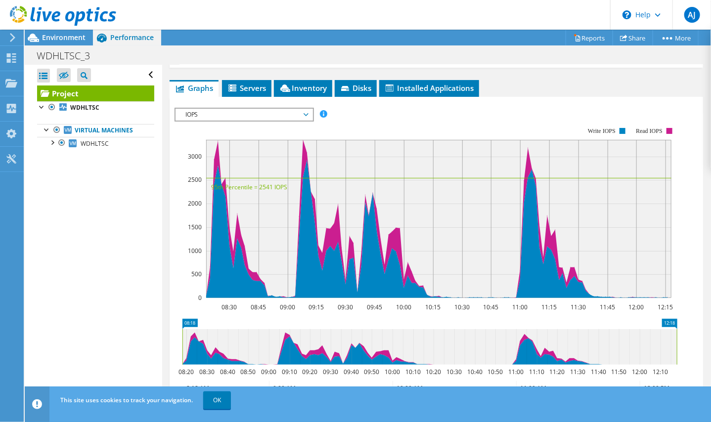
click at [259, 115] on span "IOPS" at bounding box center [243, 115] width 127 height 12
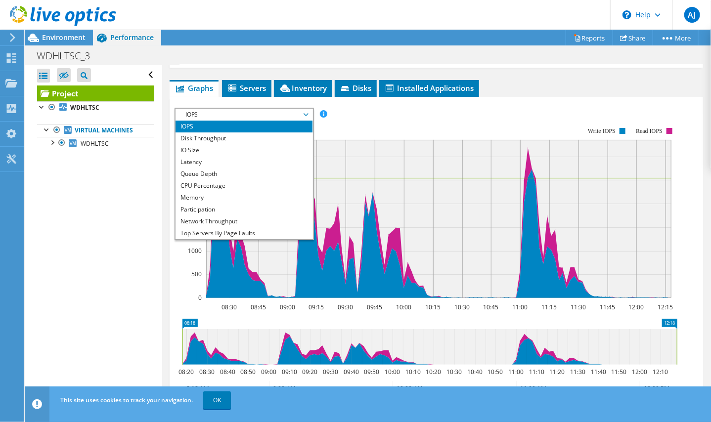
click at [352, 121] on rect at bounding box center [425, 213] width 503 height 198
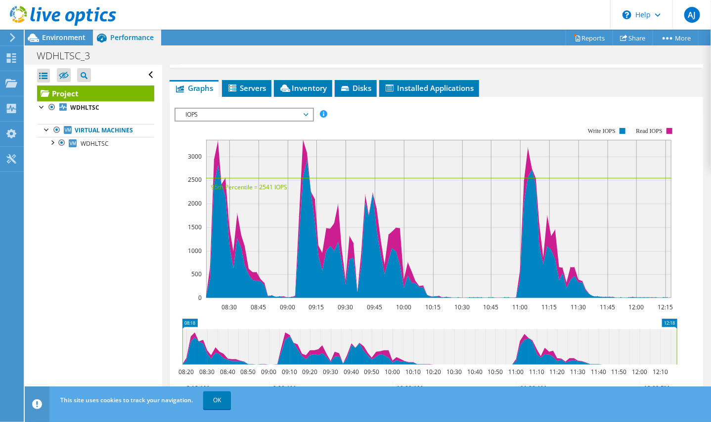
drag, startPoint x: 219, startPoint y: 105, endPoint x: 220, endPoint y: 112, distance: 7.0
click at [219, 109] on div "IOPS IOPS Disk Throughput IO Size Latency Queue Depth CPU Percentage Memory Pag…" at bounding box center [243, 115] width 139 height 14
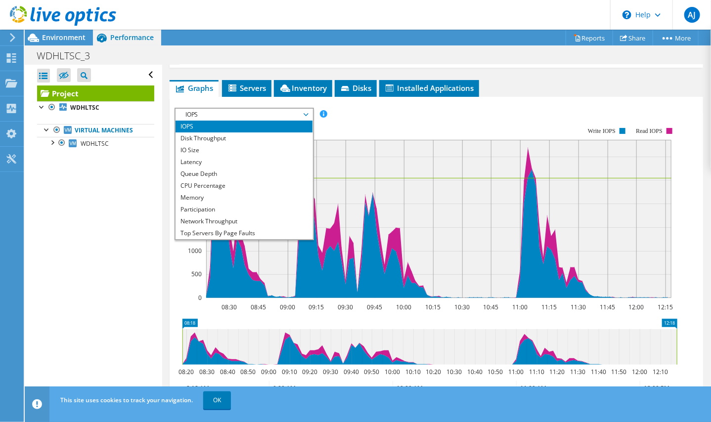
click at [220, 112] on span "IOPS" at bounding box center [243, 115] width 127 height 12
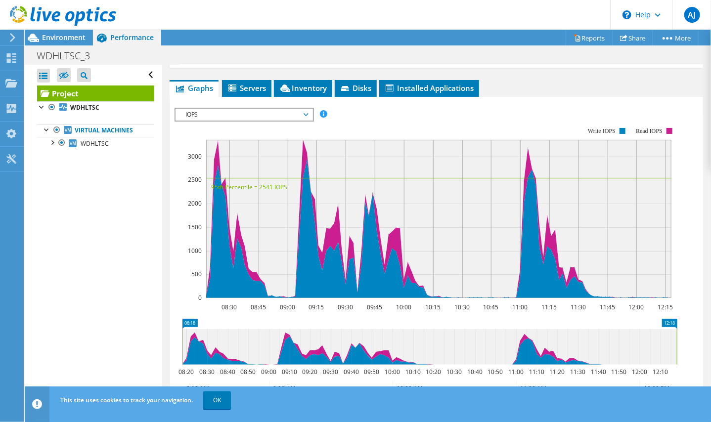
click at [221, 112] on span "IOPS" at bounding box center [243, 115] width 127 height 12
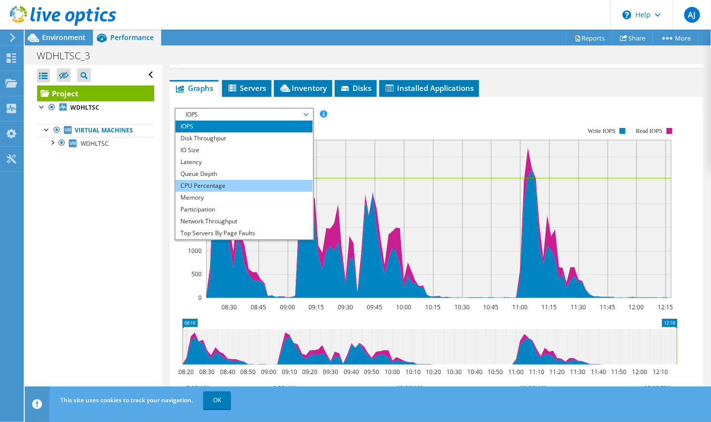
click at [214, 180] on li "CPU Percentage" at bounding box center [243, 186] width 137 height 12
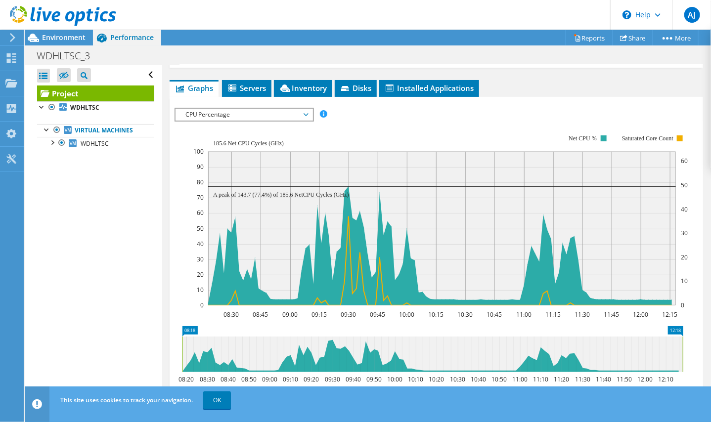
click at [154, 285] on div "Open All Close All Hide Excluded Nodes Project Tree Filter" at bounding box center [93, 234] width 137 height 338
click at [144, 215] on div "Open All Close All Hide Excluded Nodes Project Tree Filter" at bounding box center [93, 234] width 137 height 338
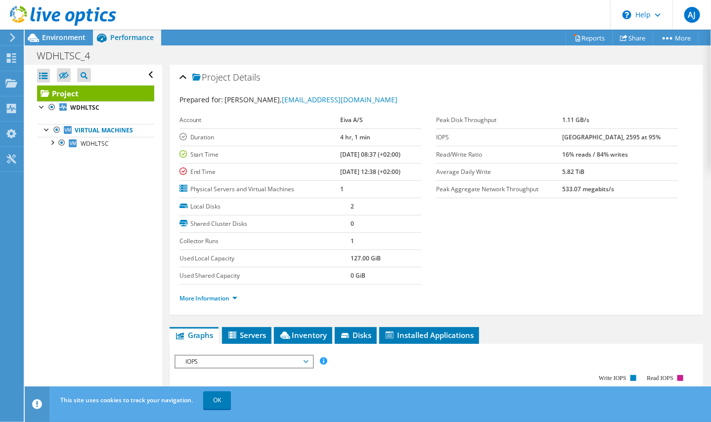
scroll to position [247, 0]
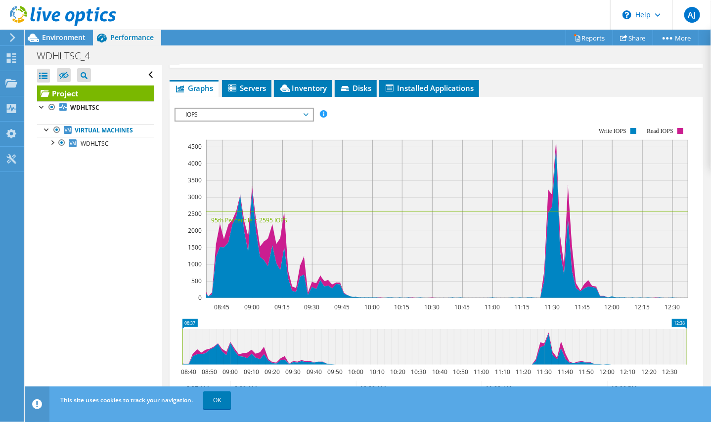
click at [257, 113] on span "IOPS" at bounding box center [243, 115] width 127 height 12
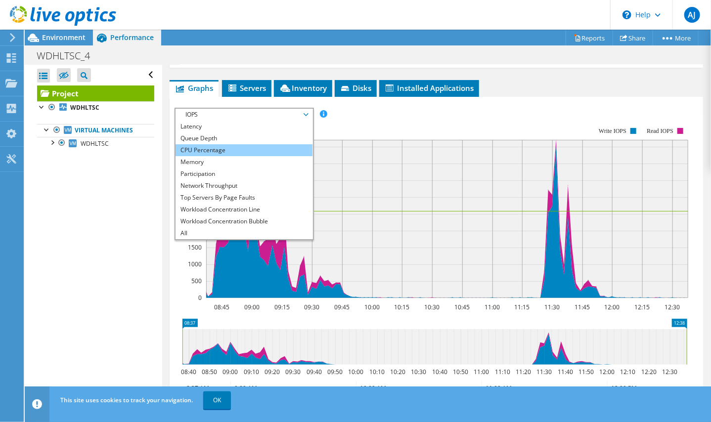
click at [218, 148] on li "CPU Percentage" at bounding box center [243, 150] width 137 height 12
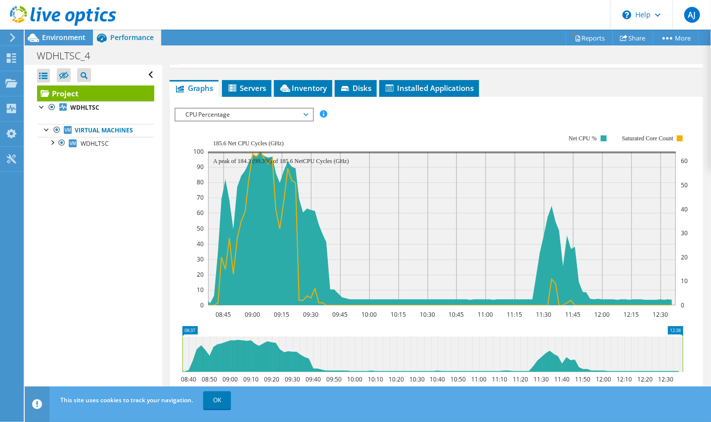
drag, startPoint x: 147, startPoint y: 244, endPoint x: 221, endPoint y: 258, distance: 76.0
click at [147, 244] on div "Open All Close All Hide Excluded Nodes Project Tree Filter" at bounding box center [93, 234] width 137 height 338
click at [162, 209] on div "Project Details Prepared for: Oliver Monberg-Jensen, omj@eiva.com Account Eiva …" at bounding box center [436, 169] width 548 height 703
click at [143, 216] on div "Open All Close All Hide Excluded Nodes Project Tree Filter" at bounding box center [93, 234] width 137 height 338
click at [127, 214] on div "Open All Close All Hide Excluded Nodes Project Tree Filter" at bounding box center [93, 234] width 137 height 338
